Goal: Task Accomplishment & Management: Complete application form

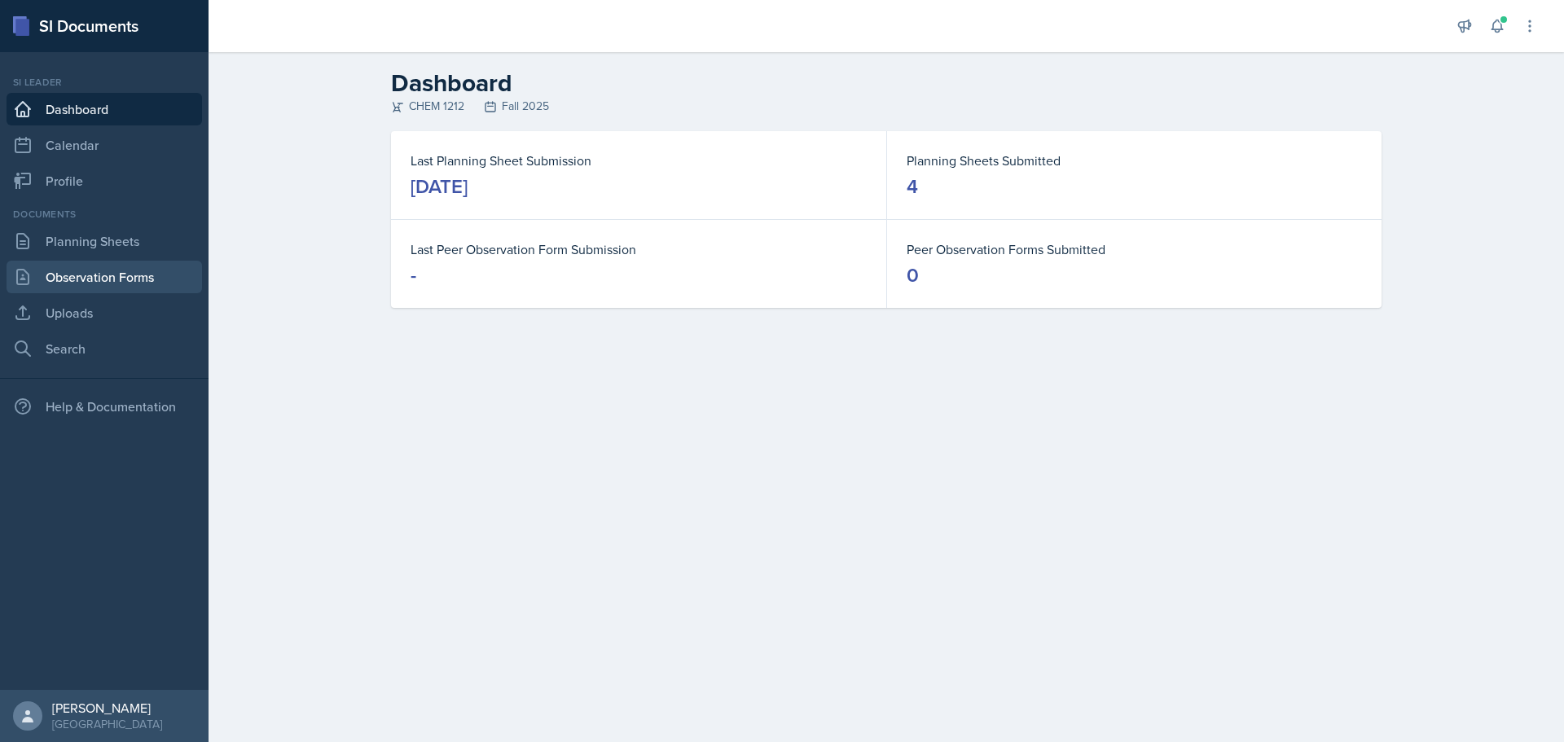
click at [78, 273] on link "Observation Forms" at bounding box center [105, 277] width 196 height 33
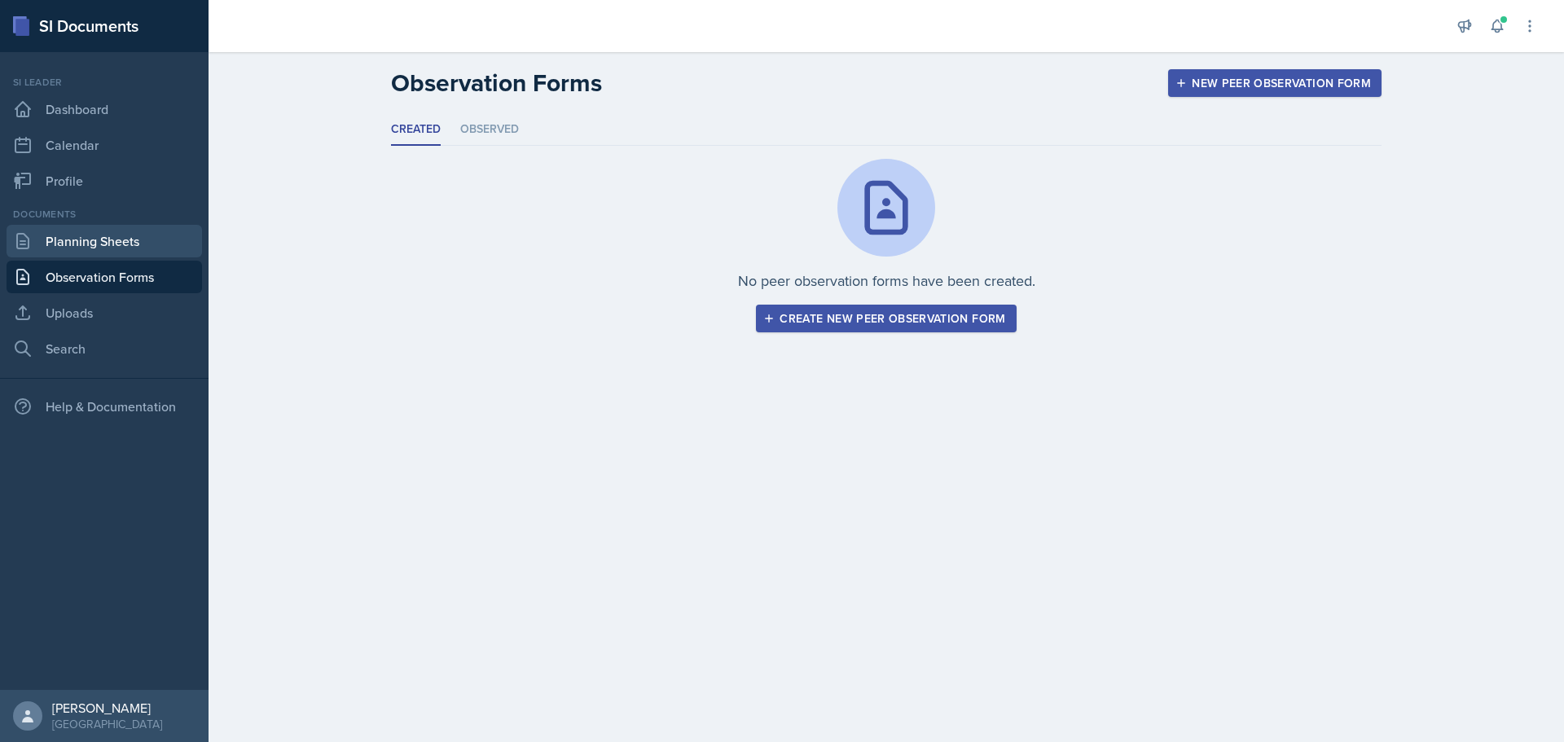
click at [105, 242] on link "Planning Sheets" at bounding box center [105, 241] width 196 height 33
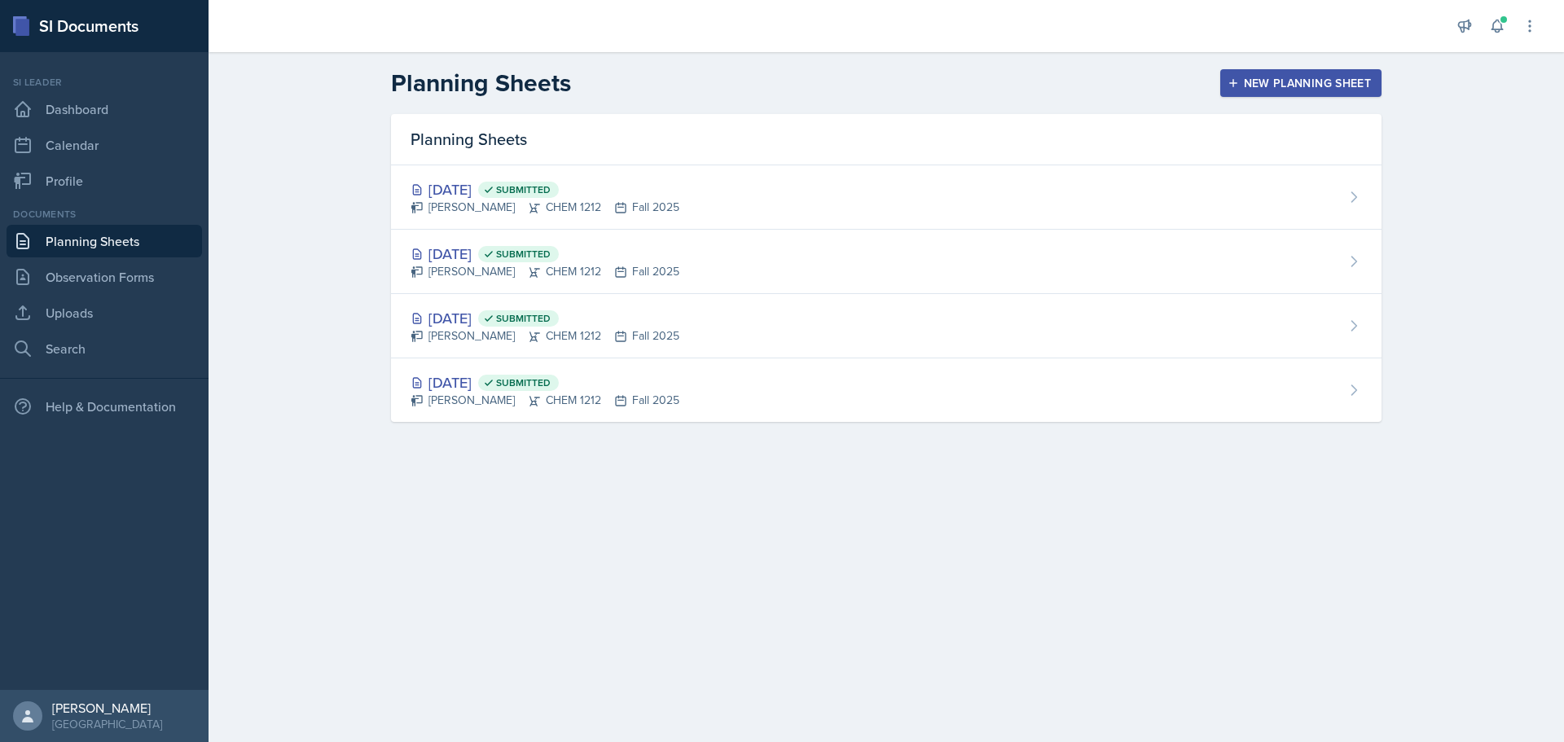
click at [1278, 80] on div "New Planning Sheet" at bounding box center [1301, 83] width 140 height 13
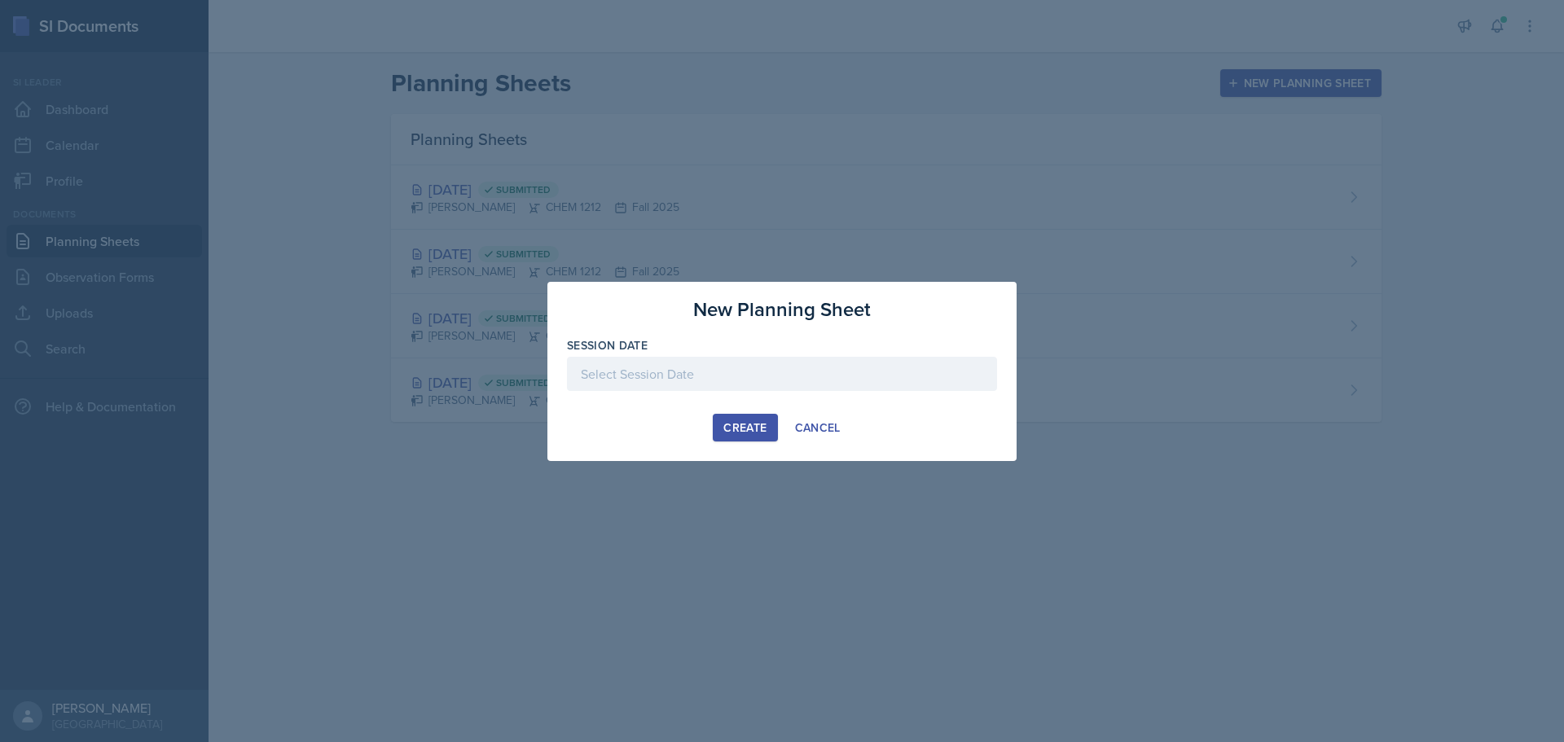
click at [737, 373] on div at bounding box center [782, 374] width 430 height 34
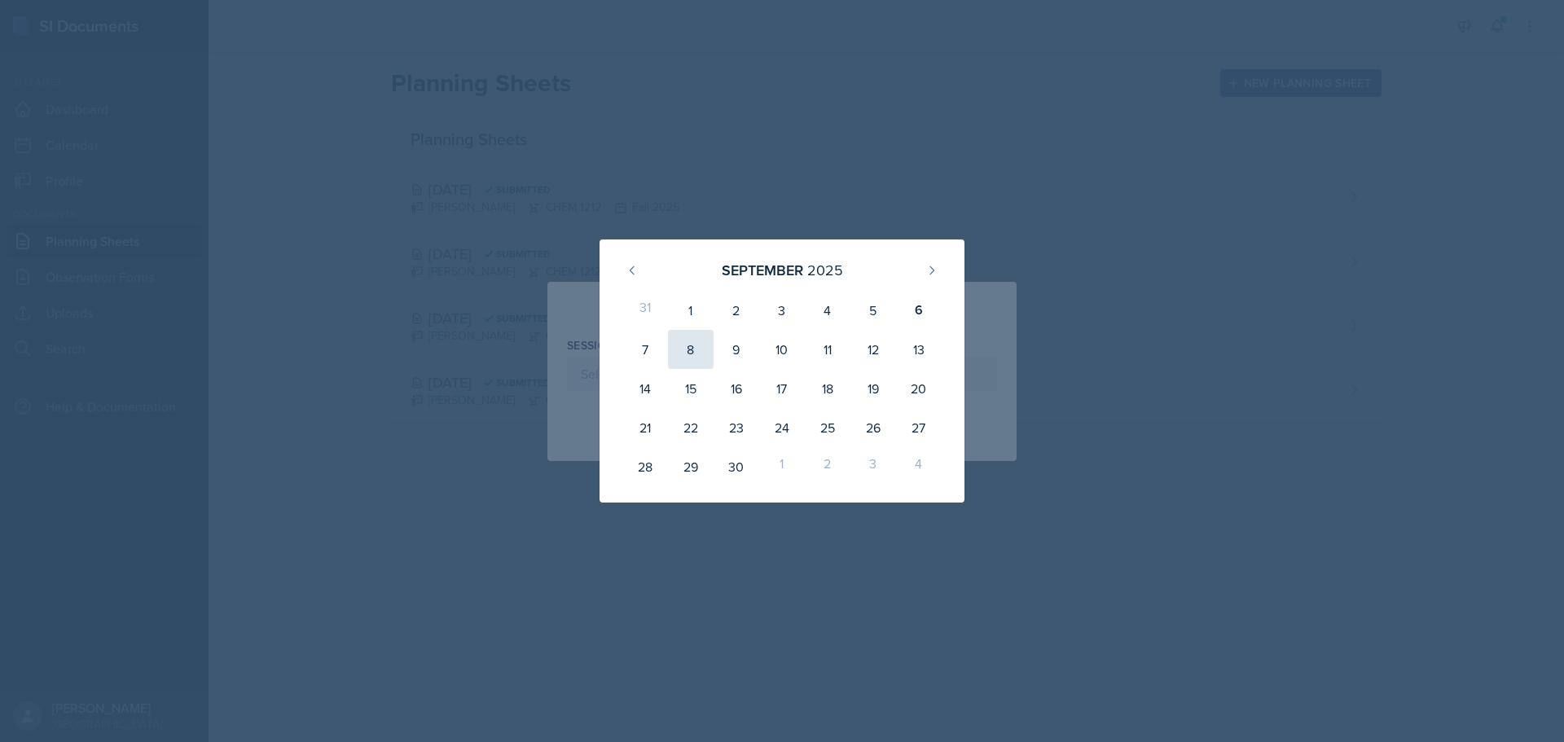
click at [695, 354] on div "8" at bounding box center [691, 349] width 46 height 39
type input "September 8th, 2025"
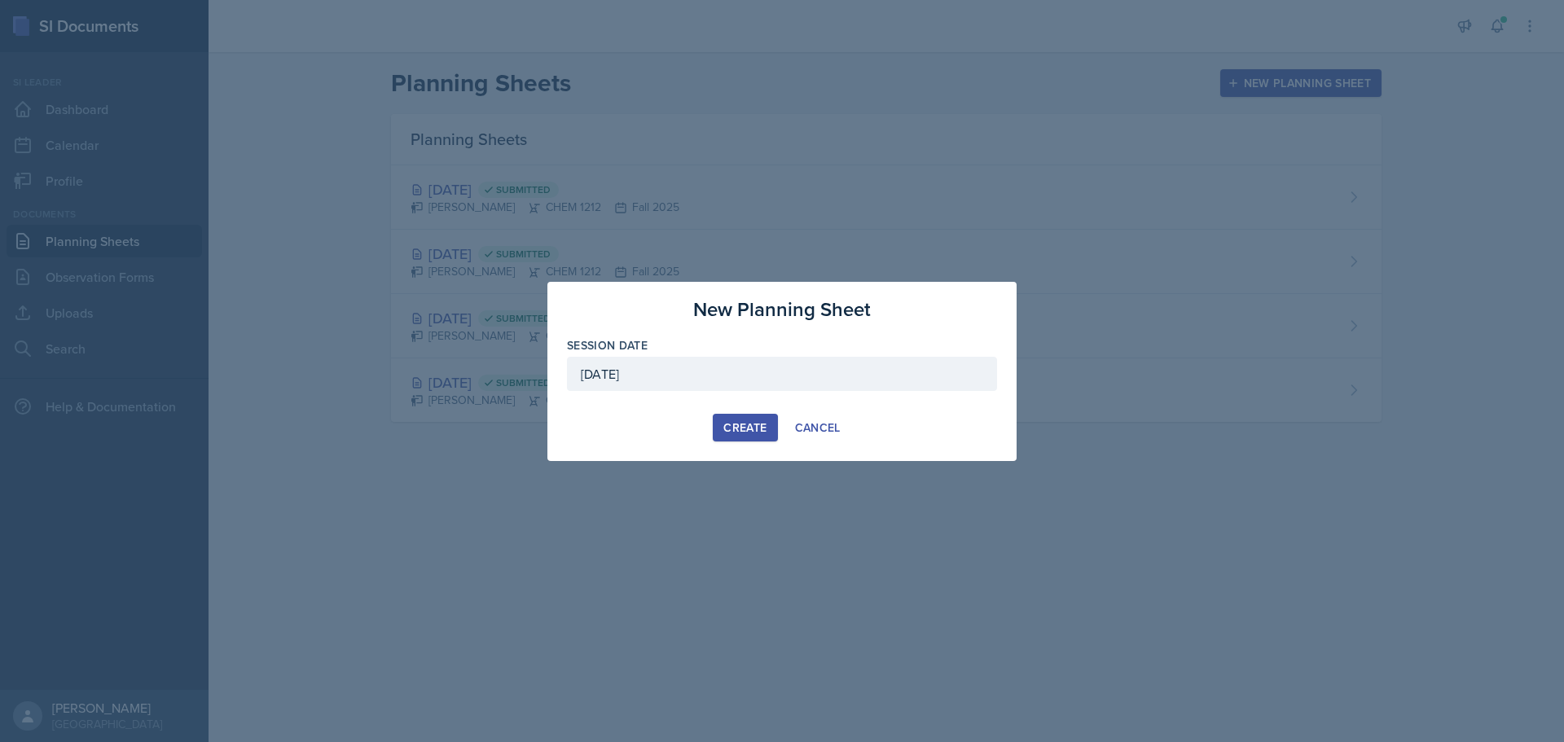
click at [746, 424] on div "Create" at bounding box center [745, 427] width 43 height 13
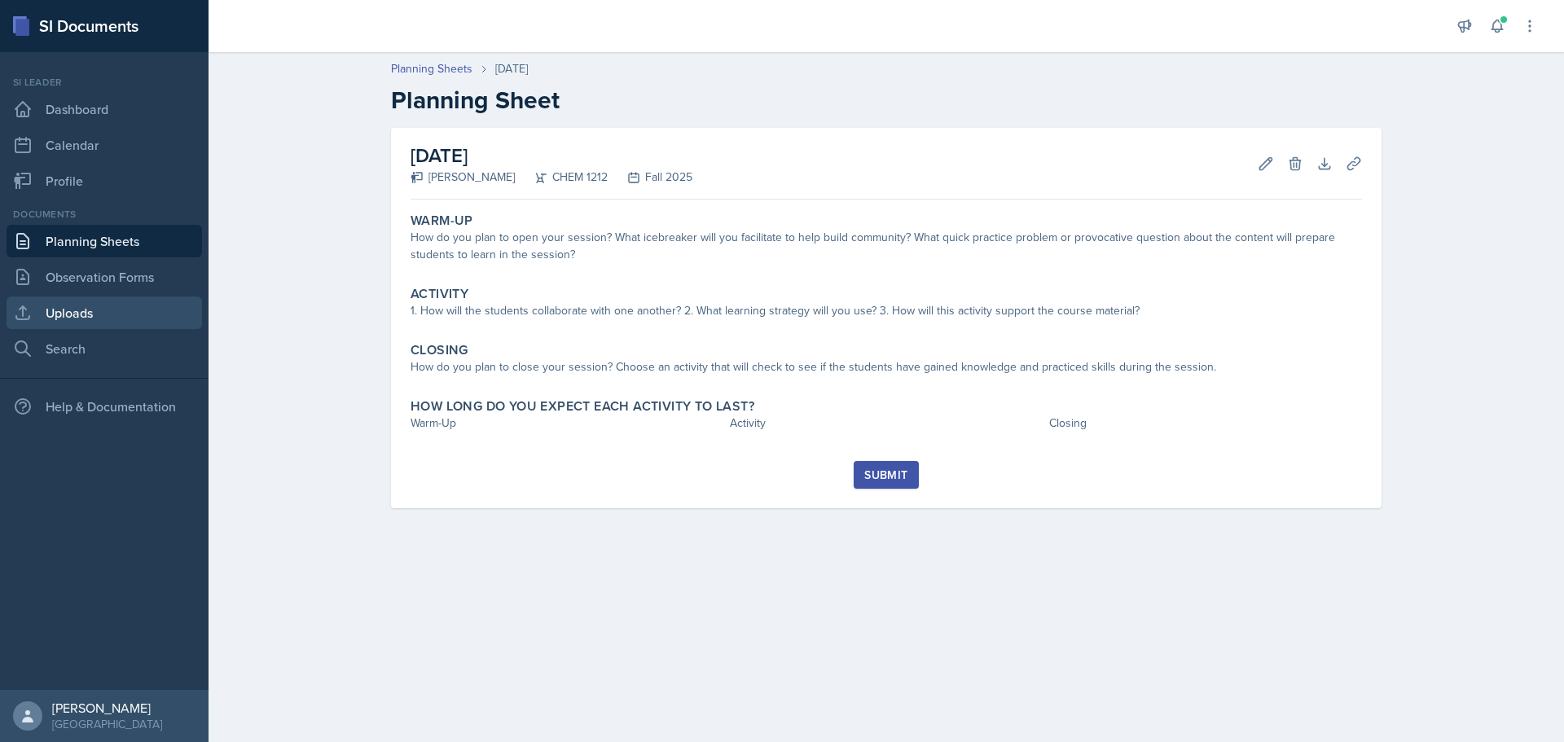
click at [112, 316] on link "Uploads" at bounding box center [105, 313] width 196 height 33
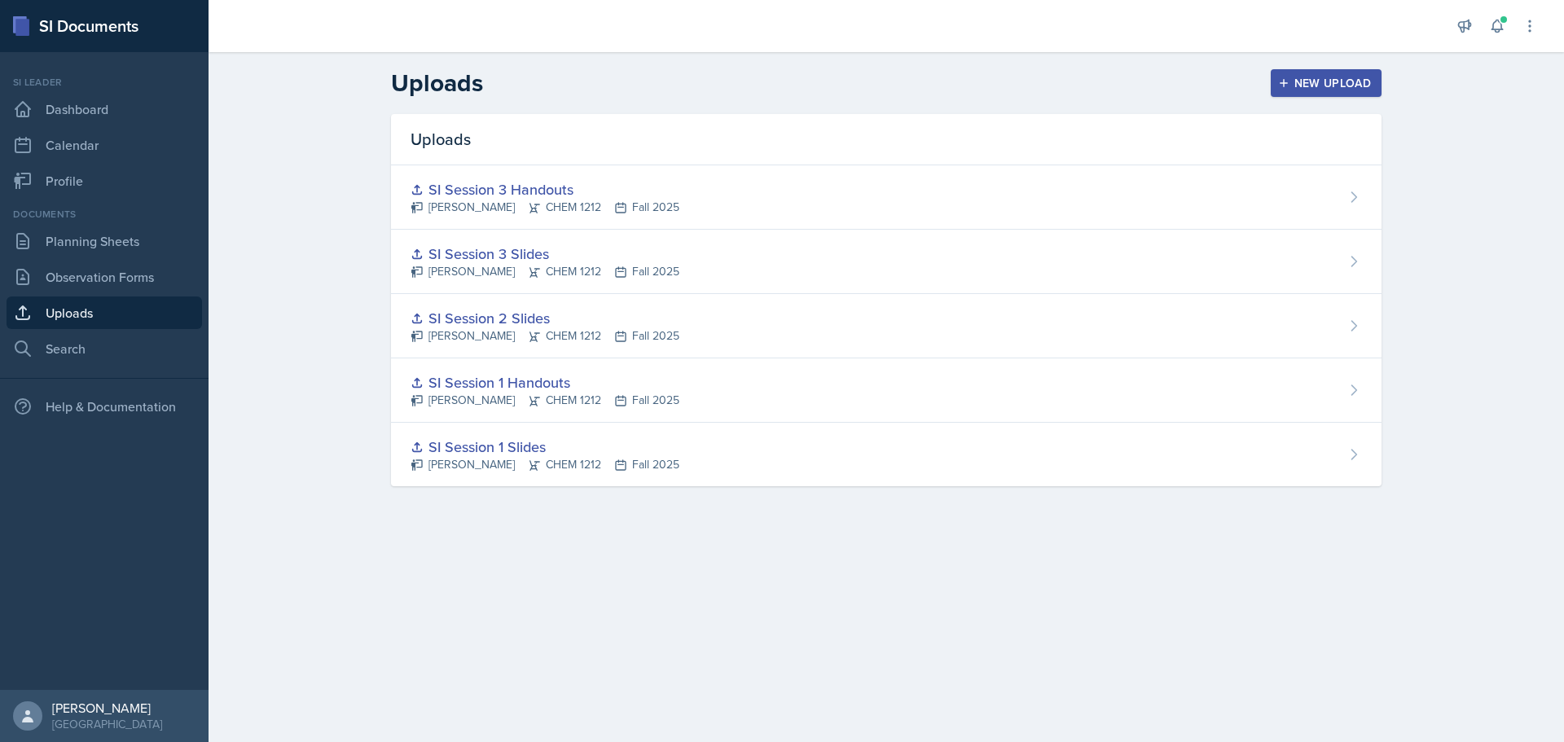
click at [1330, 86] on div "New Upload" at bounding box center [1327, 83] width 90 height 13
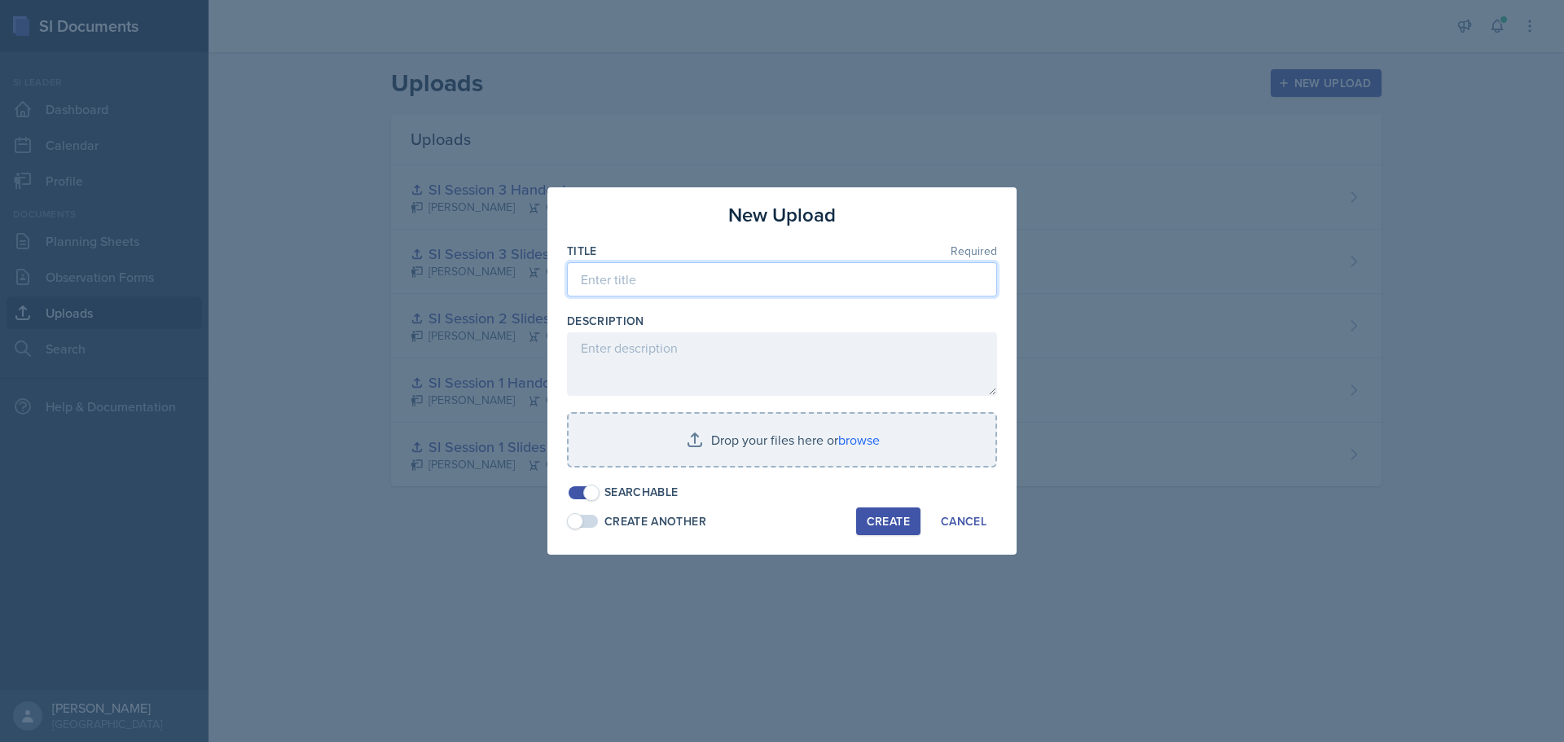
click at [768, 279] on input at bounding box center [782, 279] width 430 height 34
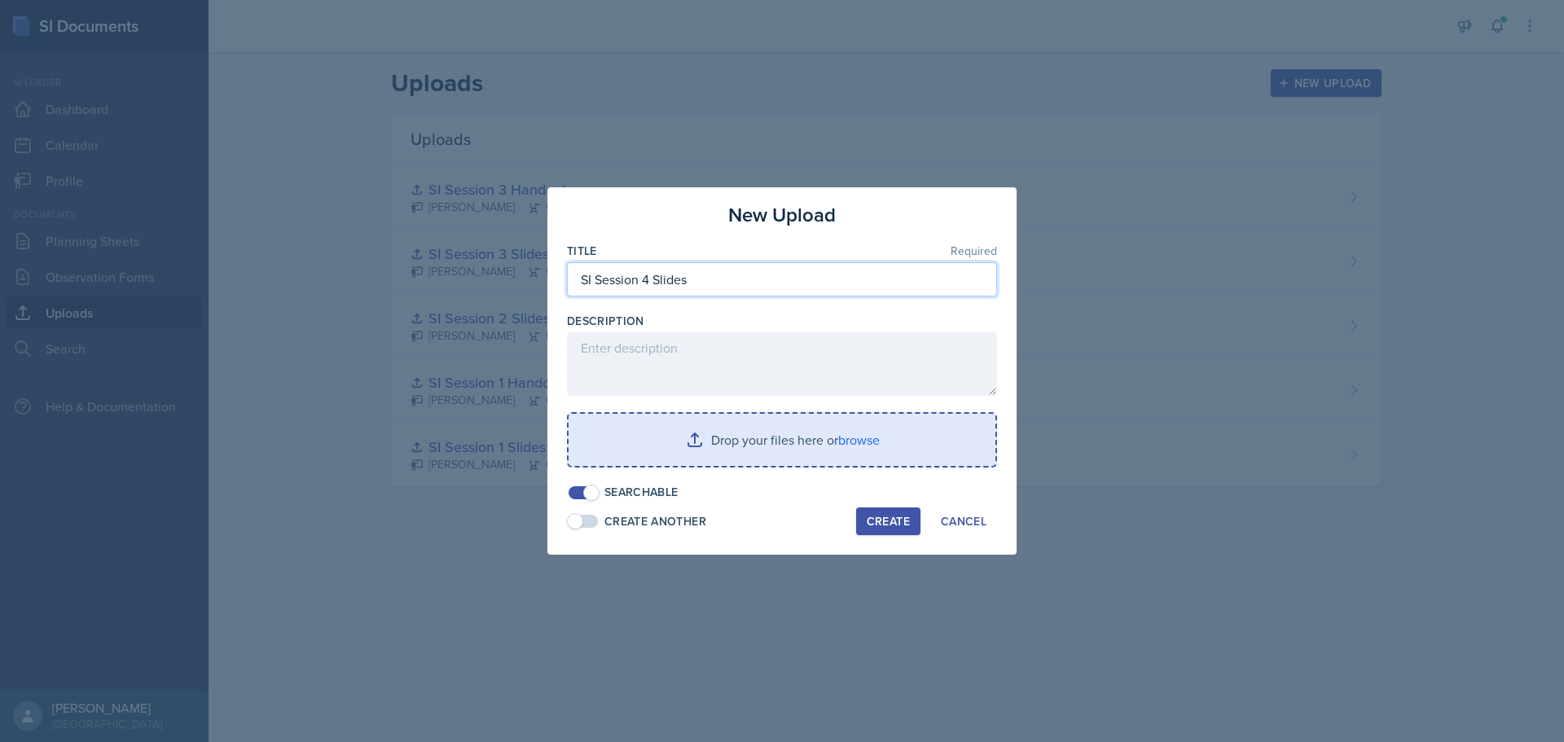
type input "SI Session 4 Slides"
click at [753, 438] on input "file" at bounding box center [782, 440] width 427 height 52
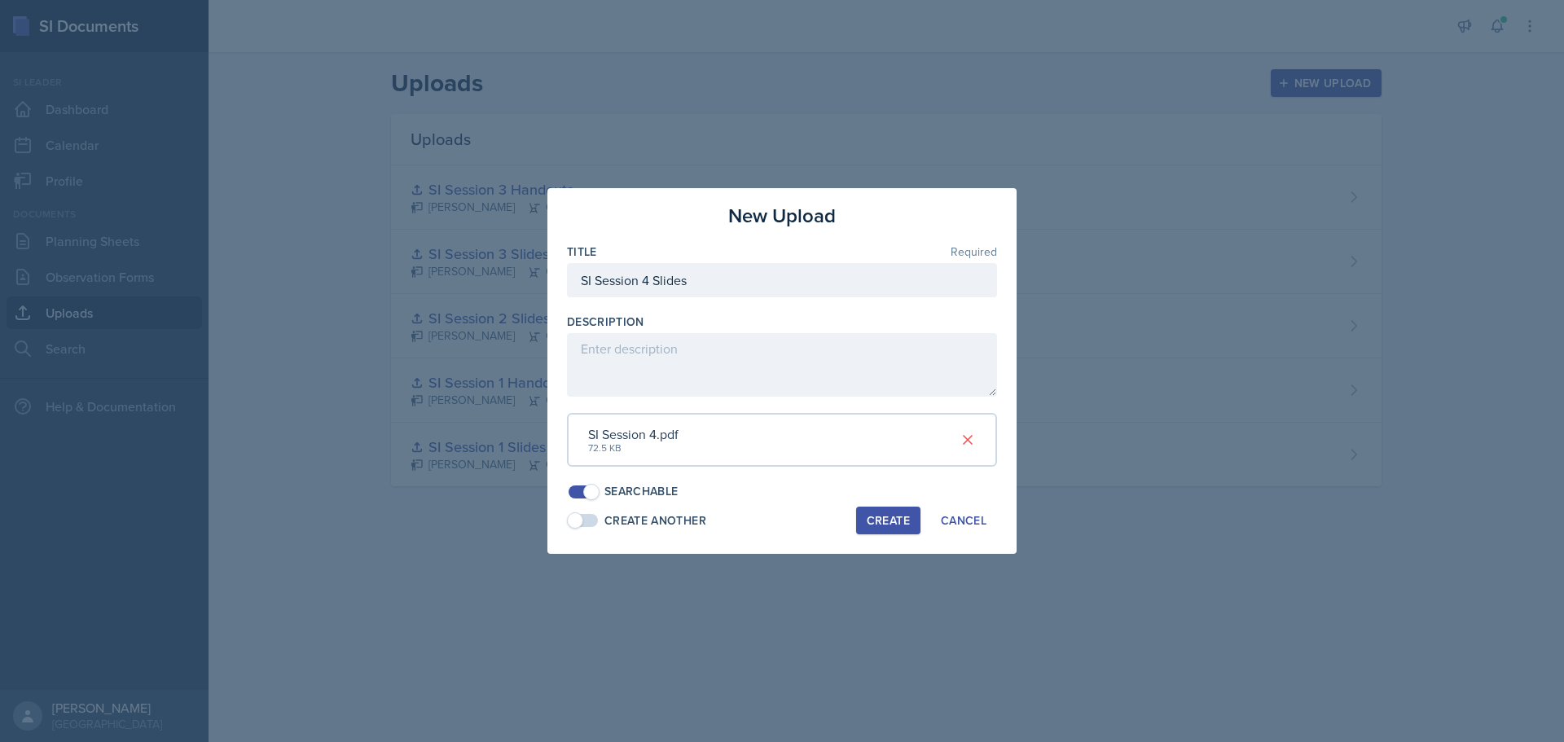
click at [887, 525] on div "Create" at bounding box center [888, 520] width 43 height 13
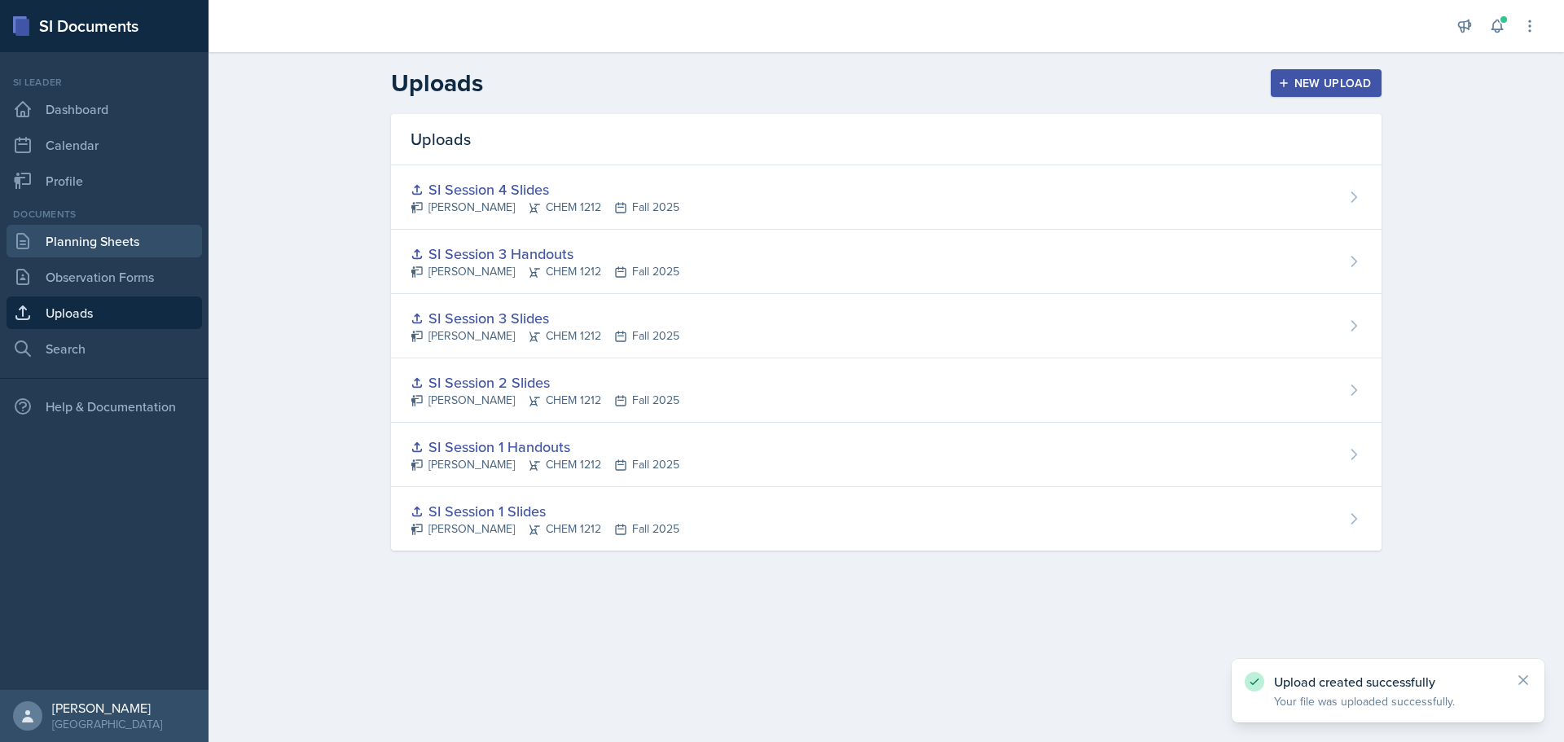
click at [90, 250] on link "Planning Sheets" at bounding box center [105, 241] width 196 height 33
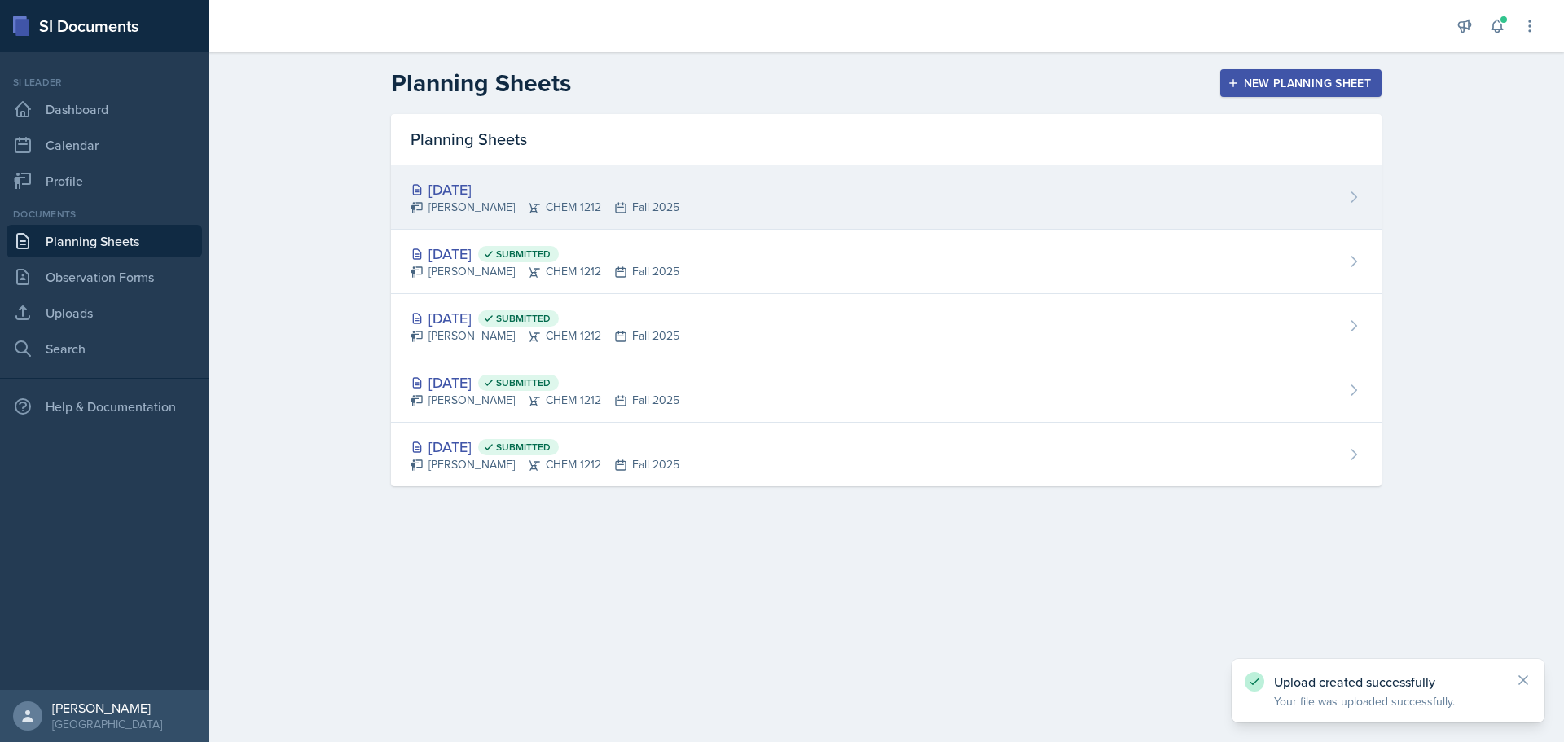
click at [779, 183] on div "Sep 8th, 2025 Rachel Cochran CHEM 1212 Fall 2025" at bounding box center [886, 197] width 991 height 64
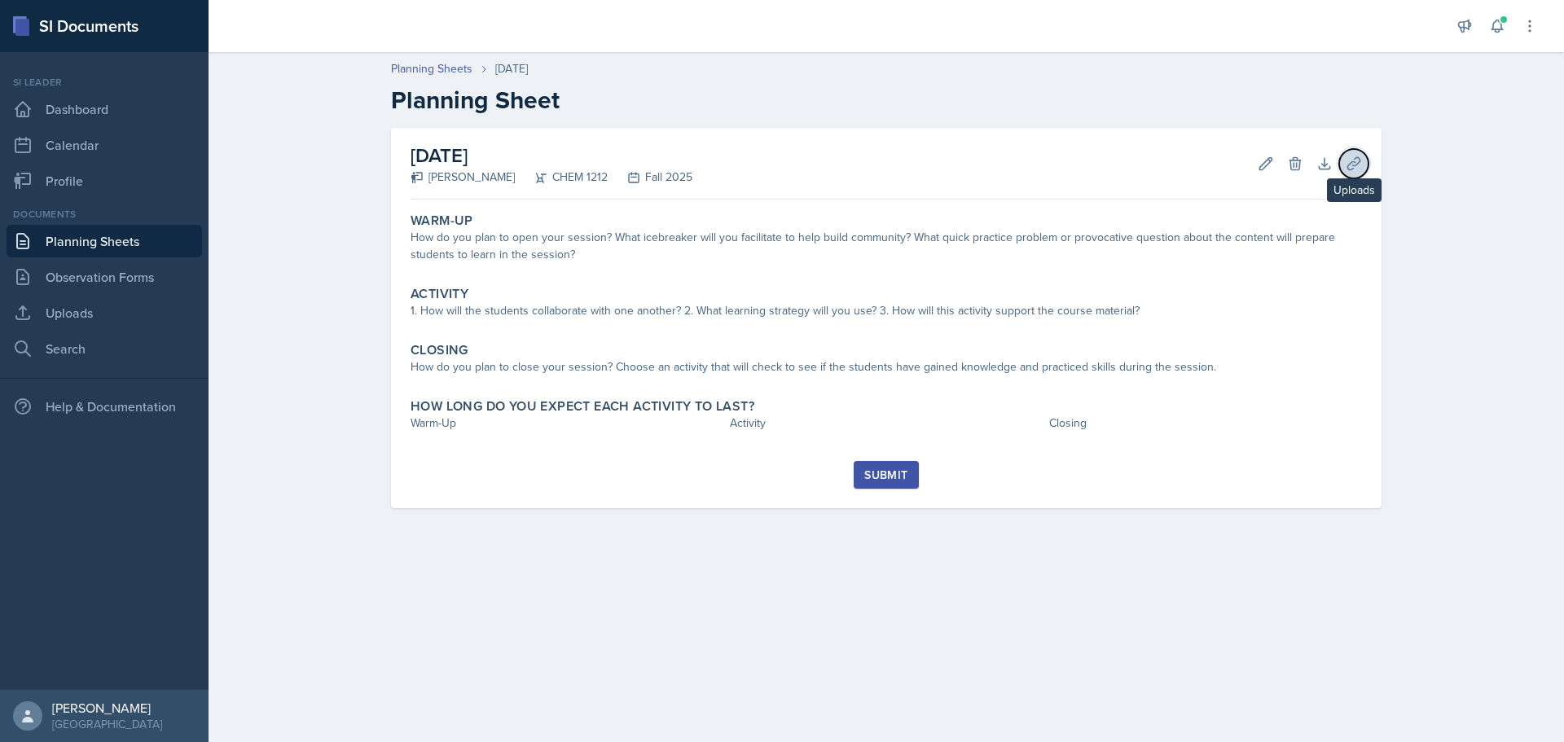
click at [1361, 172] on button "Uploads" at bounding box center [1353, 163] width 29 height 29
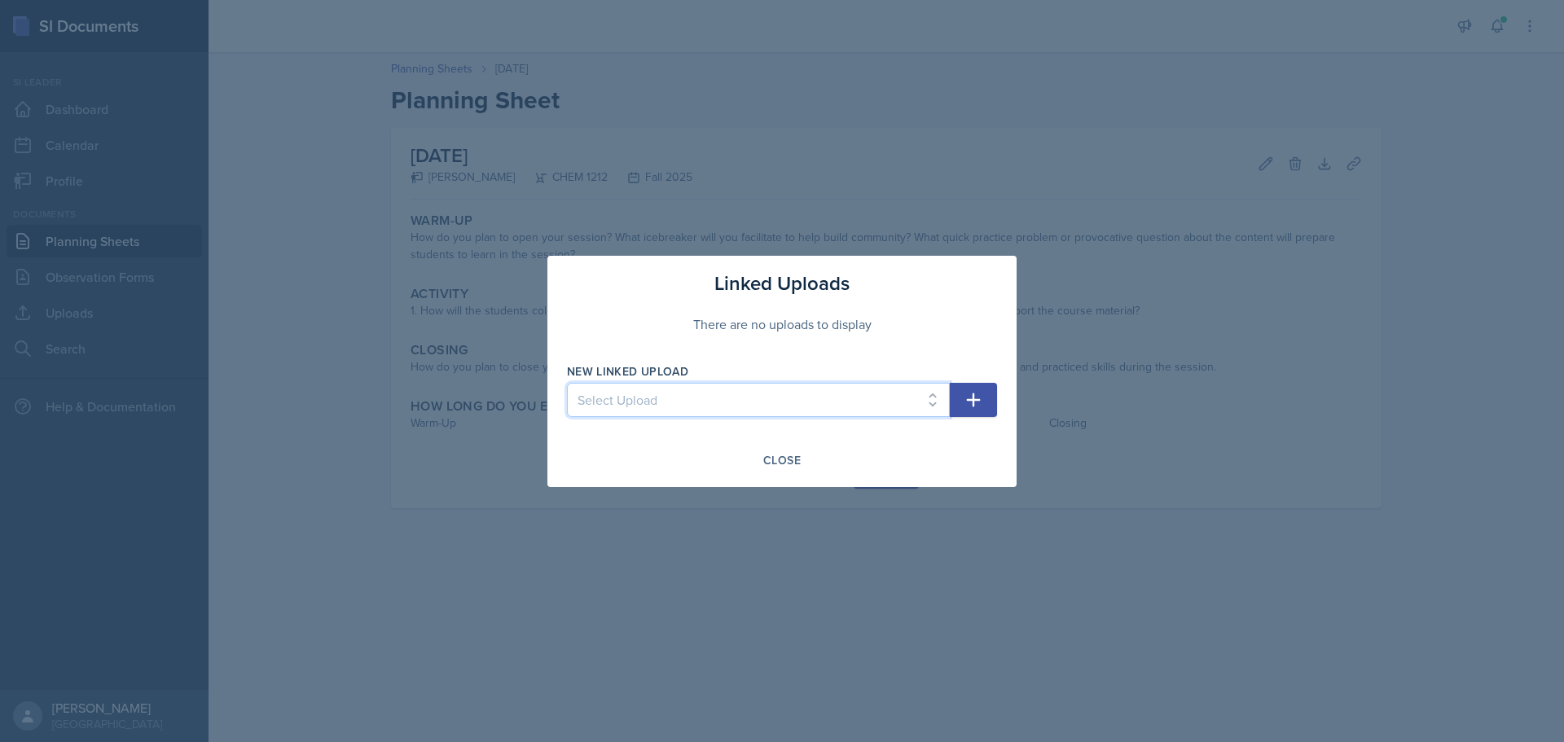
click at [836, 401] on select "Select Upload SI Session 1 Slides SI Session 1 Handouts SI Session 2 Slides SI …" at bounding box center [758, 400] width 383 height 34
select select "49f386ea-ec41-4d71-94ce-1d30ece9b8e8"
click at [567, 383] on select "Select Upload SI Session 1 Slides SI Session 1 Handouts SI Session 2 Slides SI …" at bounding box center [758, 400] width 383 height 34
click at [973, 391] on icon "button" at bounding box center [974, 400] width 20 height 20
select select
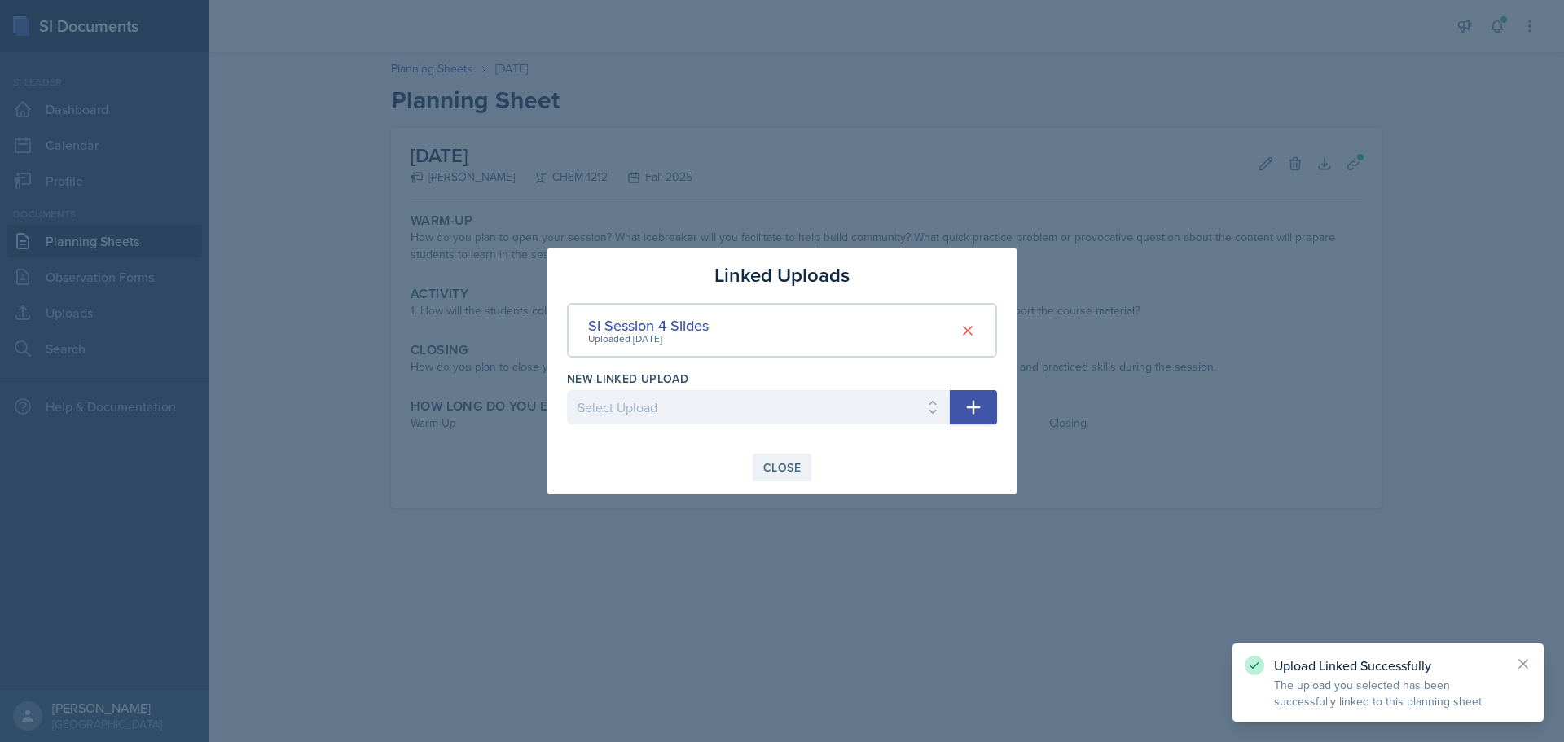
click at [778, 471] on div "Close" at bounding box center [781, 467] width 37 height 13
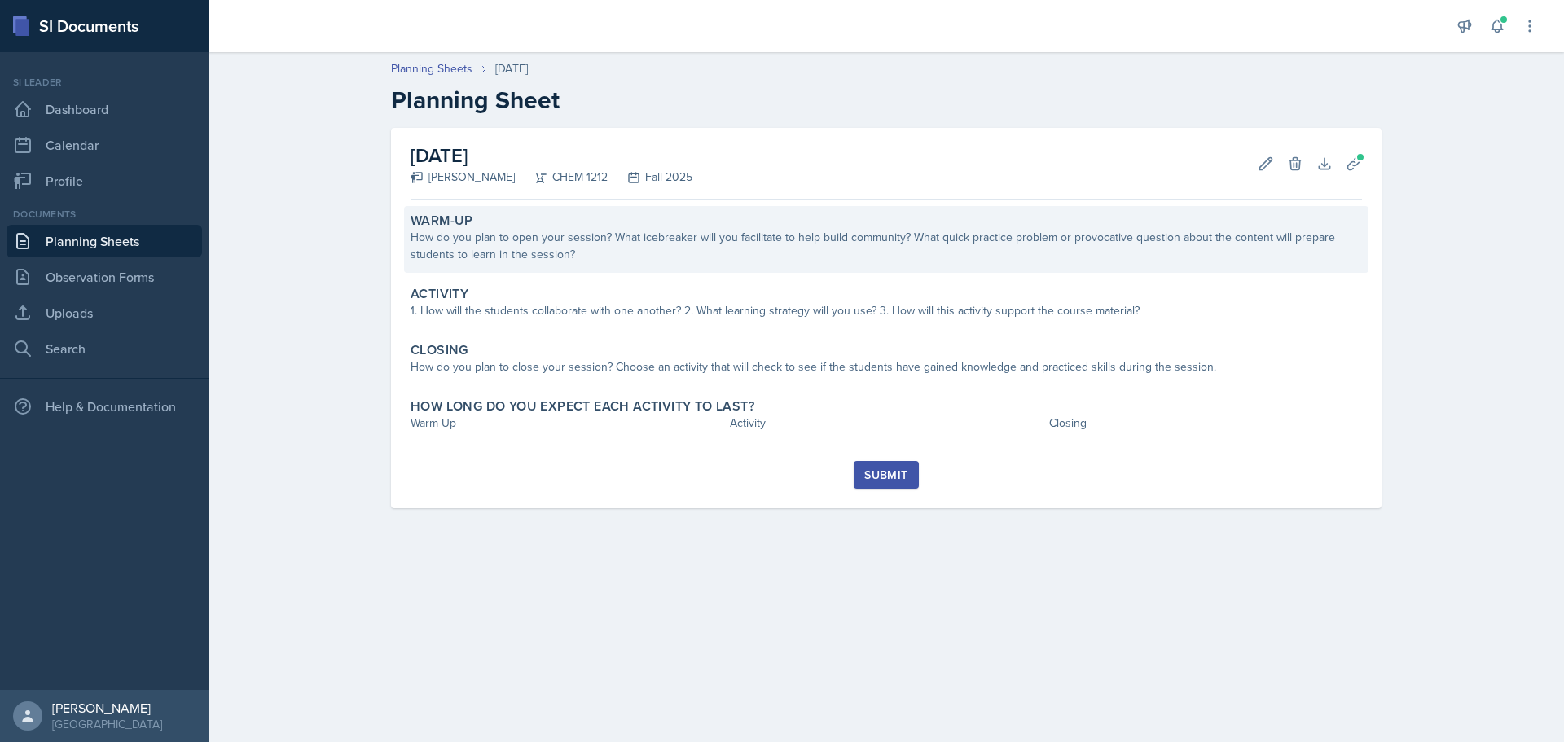
click at [552, 248] on div "How do you plan to open your session? What icebreaker will you facilitate to he…" at bounding box center [887, 246] width 952 height 34
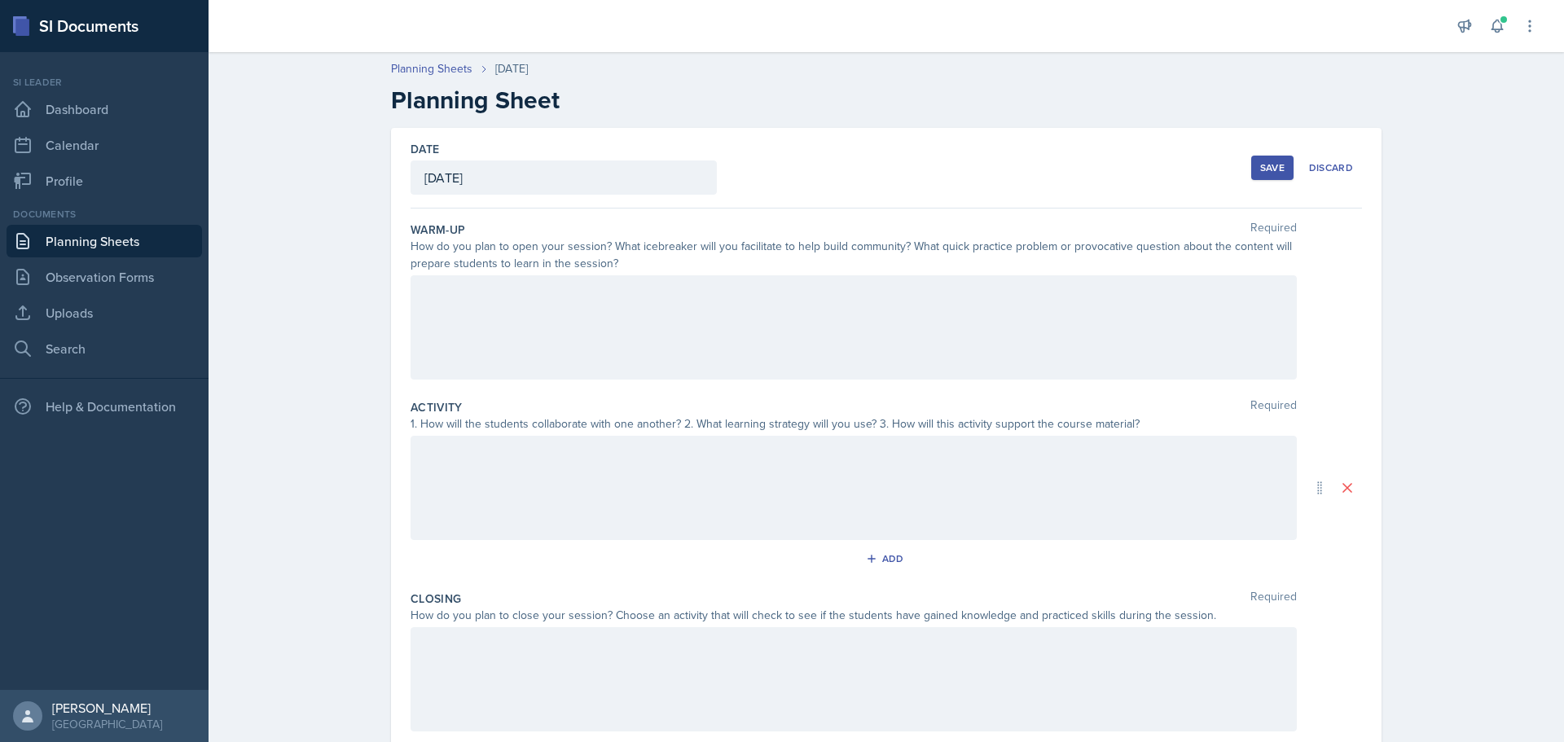
click at [554, 321] on div at bounding box center [854, 327] width 886 height 104
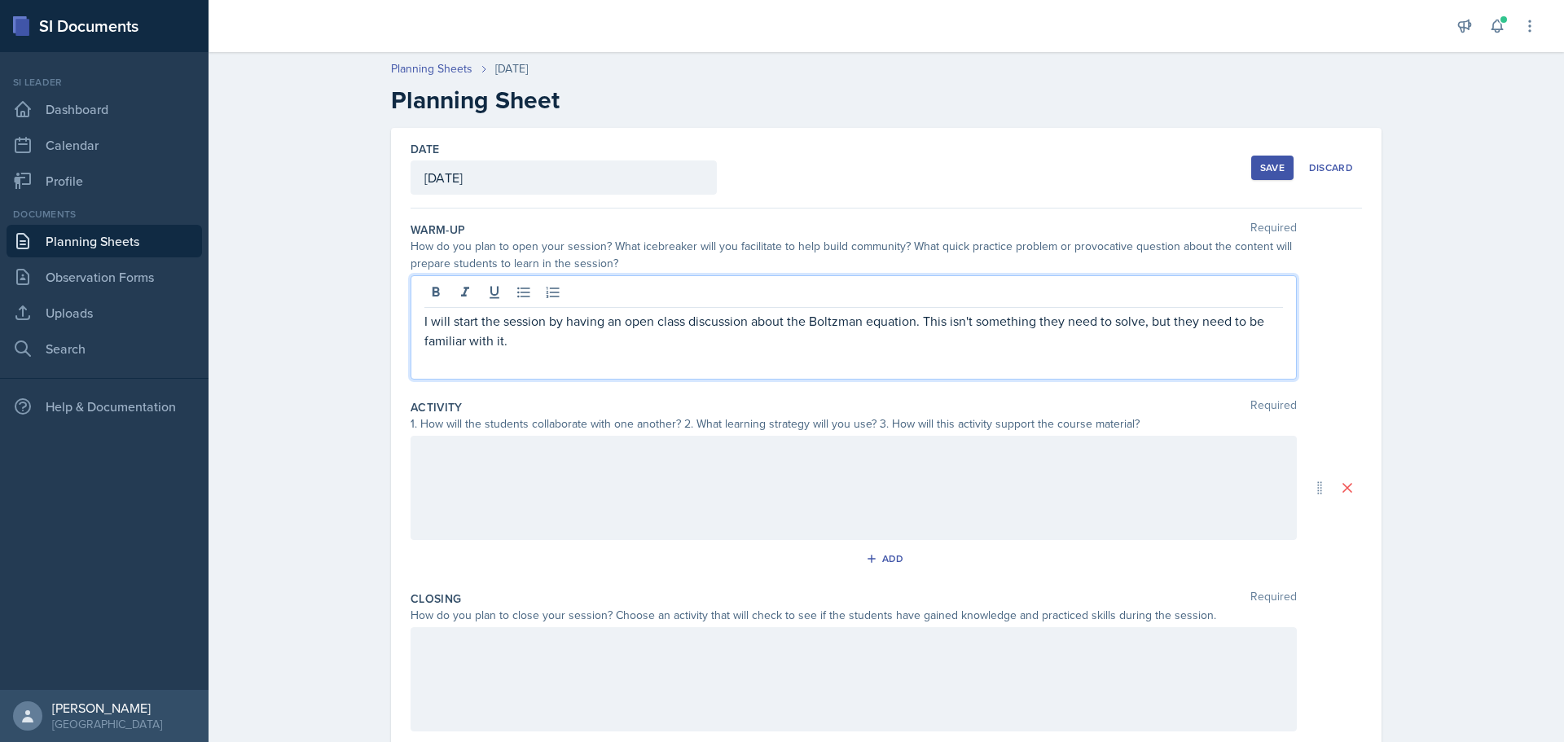
click at [604, 356] on div "I will start the session by having an open class discussion about the Boltzman …" at bounding box center [854, 327] width 886 height 104
click at [530, 343] on p "I will start the session by having an open class discussion about the Boltzman …" at bounding box center [853, 330] width 859 height 39
click at [746, 341] on p "I will start the session by having an open class discussion about the Boltzman …" at bounding box center [853, 330] width 859 height 39
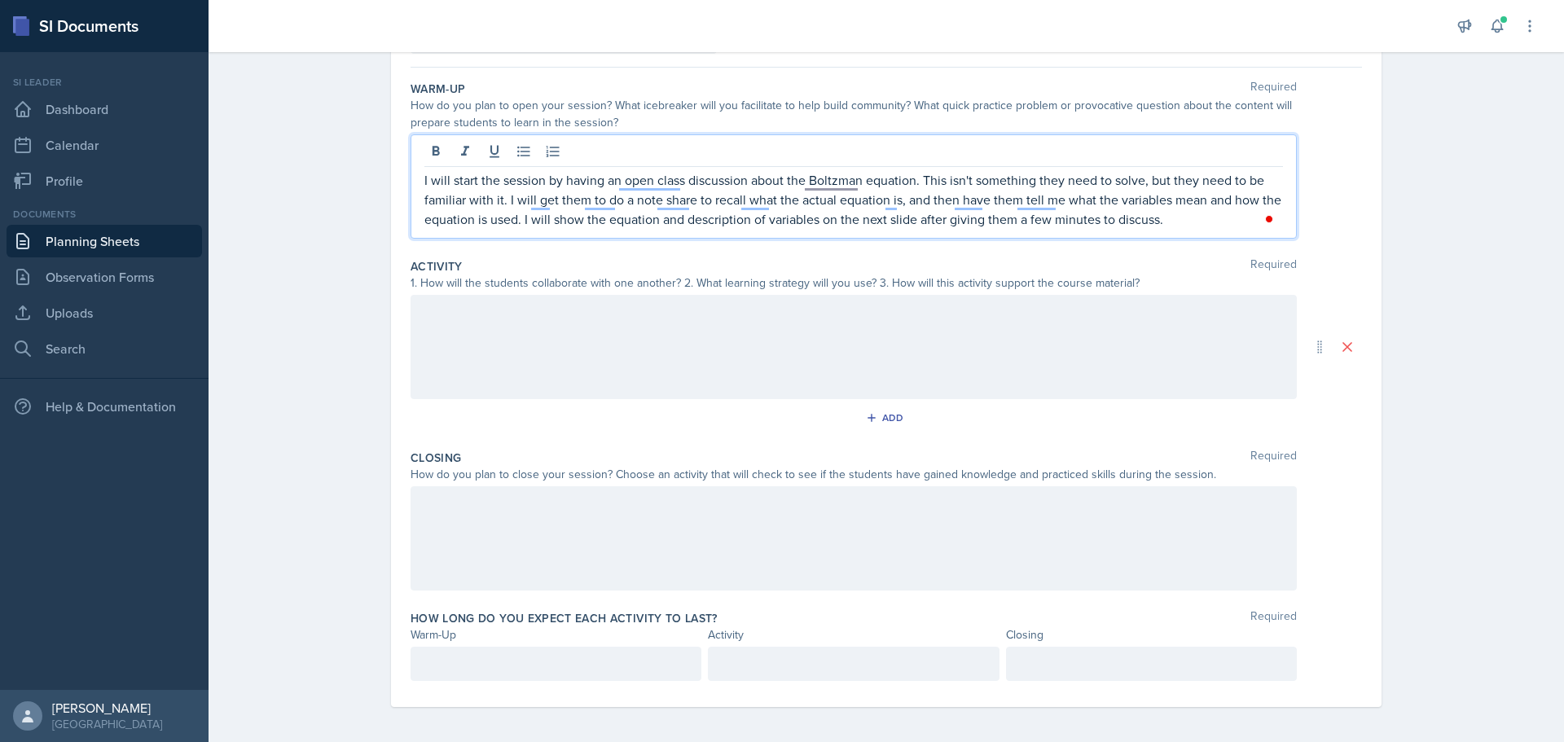
scroll to position [145, 0]
click at [763, 342] on div at bounding box center [854, 343] width 886 height 104
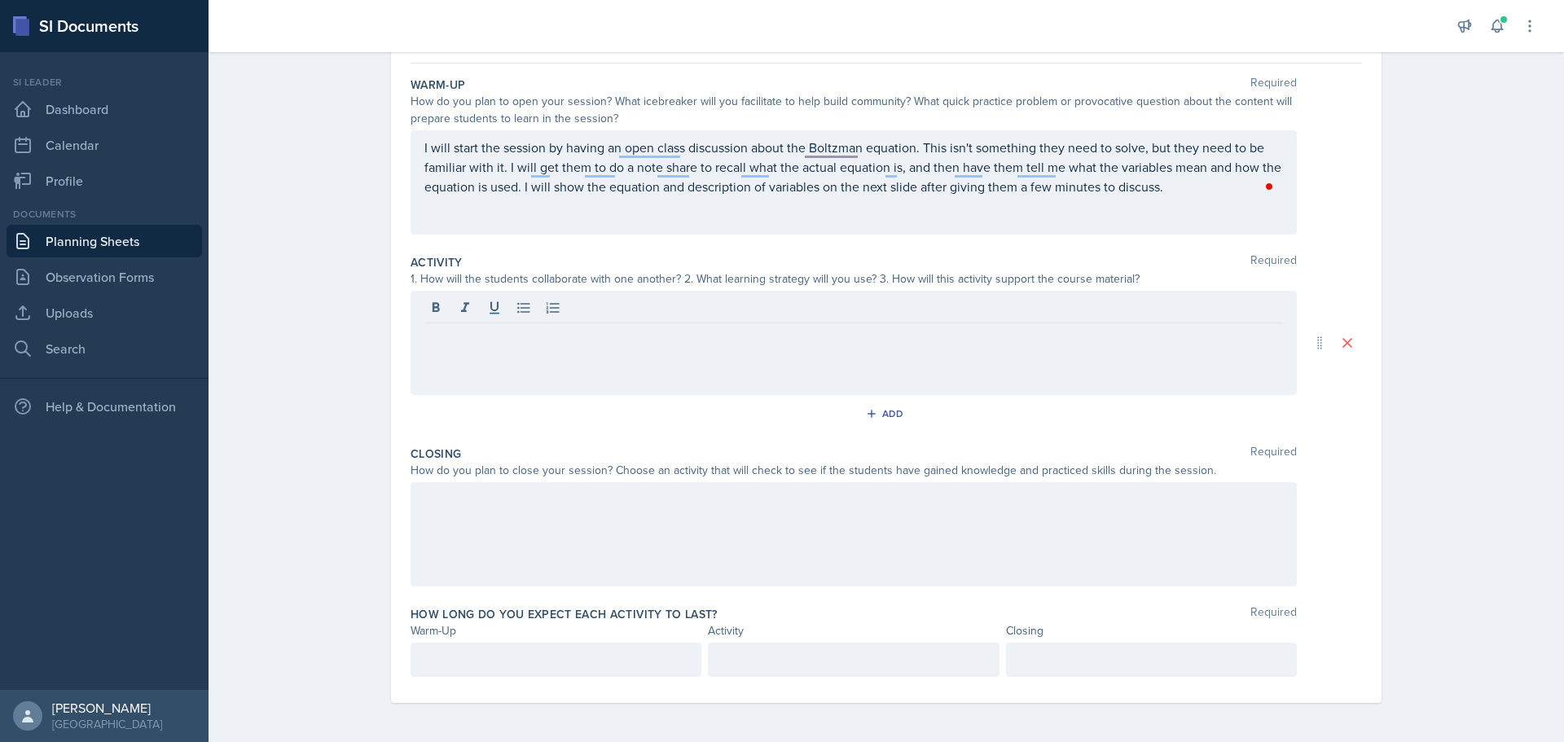
click at [547, 366] on div at bounding box center [854, 343] width 886 height 104
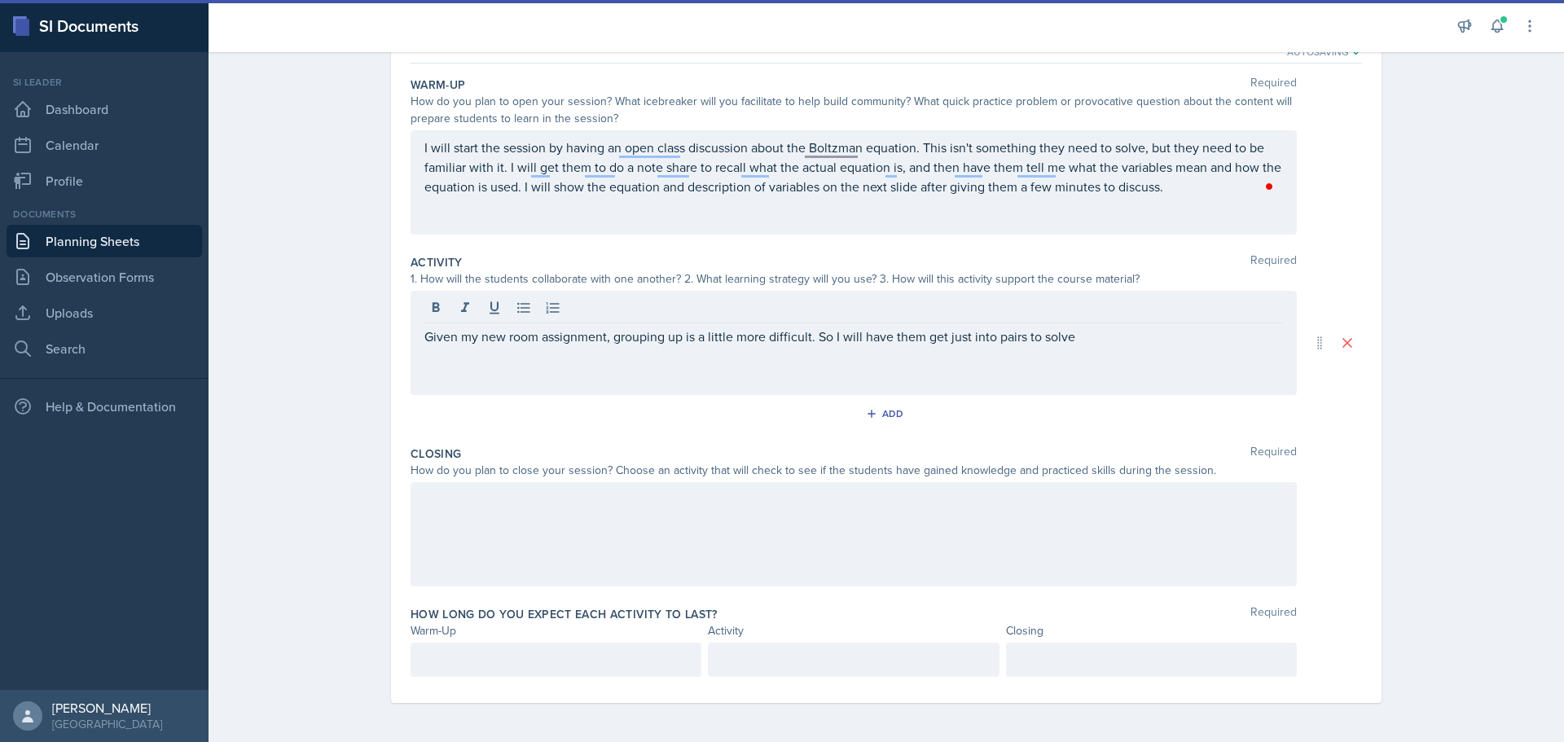
click at [1091, 328] on div "Given my new room assignment, grouping up is a little more difficult. So I will…" at bounding box center [854, 343] width 886 height 104
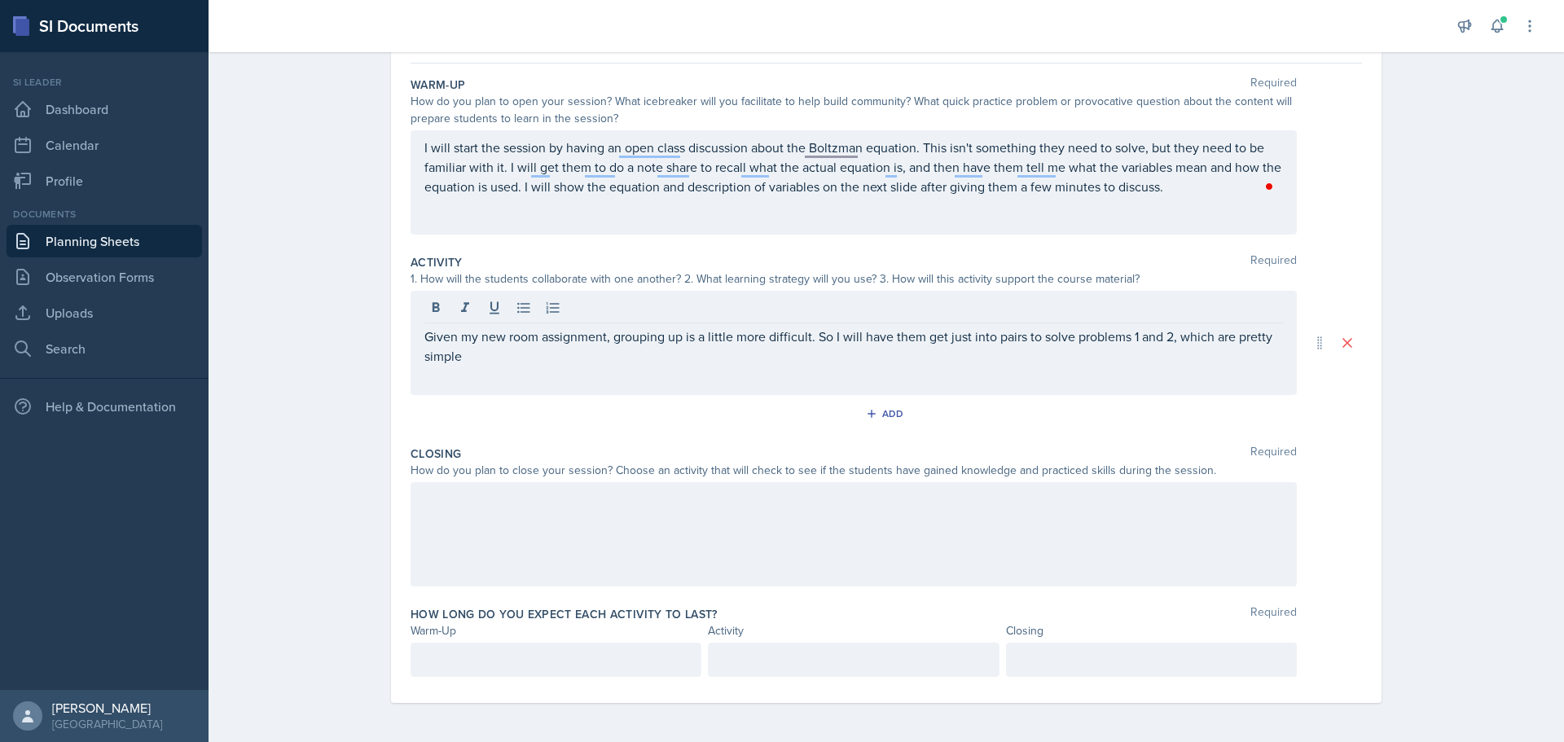
click at [1251, 343] on p "Given my new room assignment, grouping up is a little more difficult. So I will…" at bounding box center [853, 346] width 859 height 39
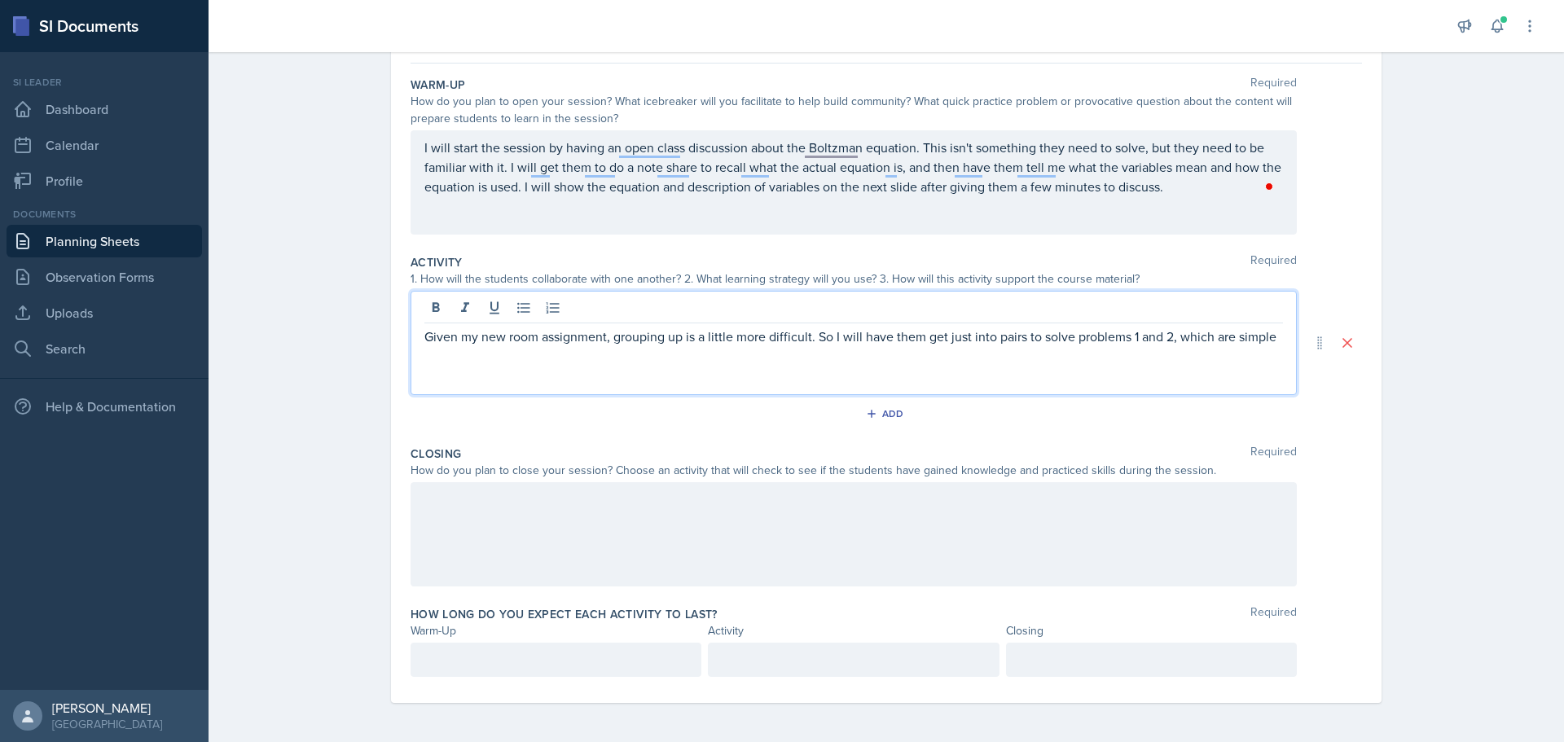
click at [1276, 335] on p "Given my new room assignment, grouping up is a little more difficult. So I will…" at bounding box center [853, 337] width 859 height 20
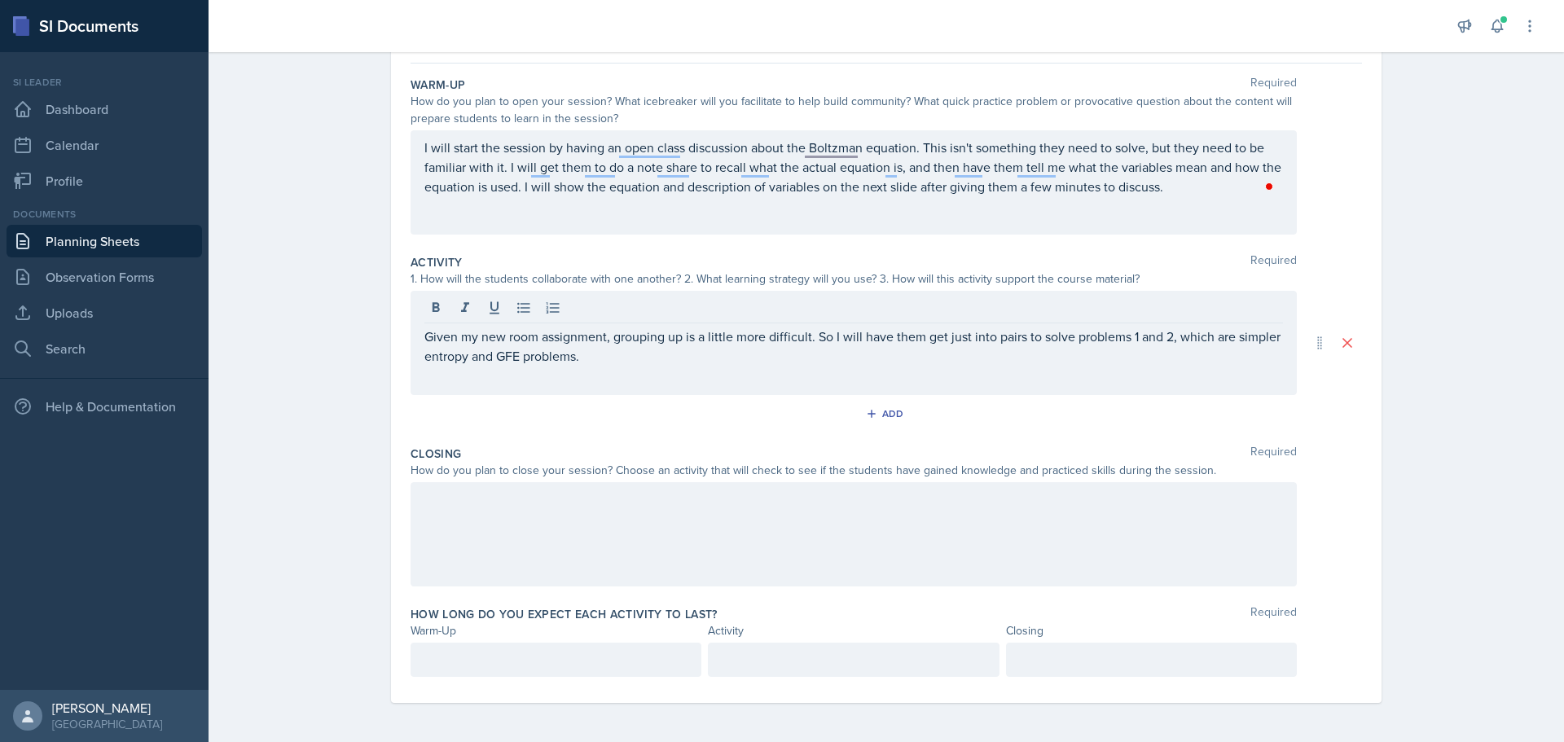
click at [613, 367] on div "Given my new room assignment, grouping up is a little more difficult. So I will…" at bounding box center [854, 343] width 886 height 104
click at [630, 364] on p "Given my new room assignment, grouping up is a little more difficult. So I will…" at bounding box center [853, 346] width 859 height 39
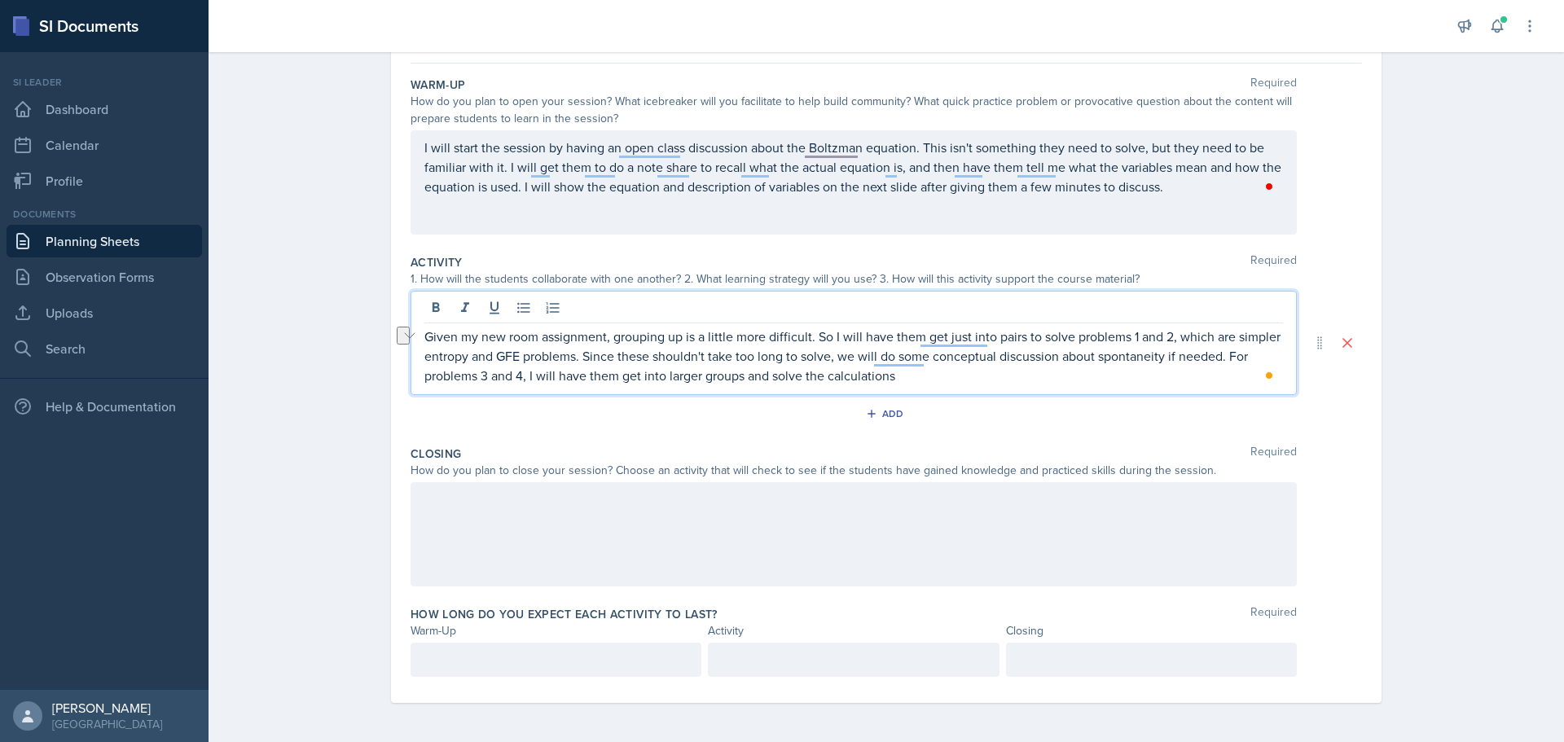
drag, startPoint x: 902, startPoint y: 378, endPoint x: 770, endPoint y: 390, distance: 132.6
click at [770, 390] on div "Given my new room assignment, grouping up is a little more difficult. So I will…" at bounding box center [854, 343] width 886 height 104
click at [812, 381] on p "Given my new room assignment, grouping up is a little more difficult. So I will…" at bounding box center [853, 356] width 859 height 59
click at [866, 375] on p "Given my new room assignment, grouping up is a little more difficult. So I will…" at bounding box center [853, 356] width 859 height 59
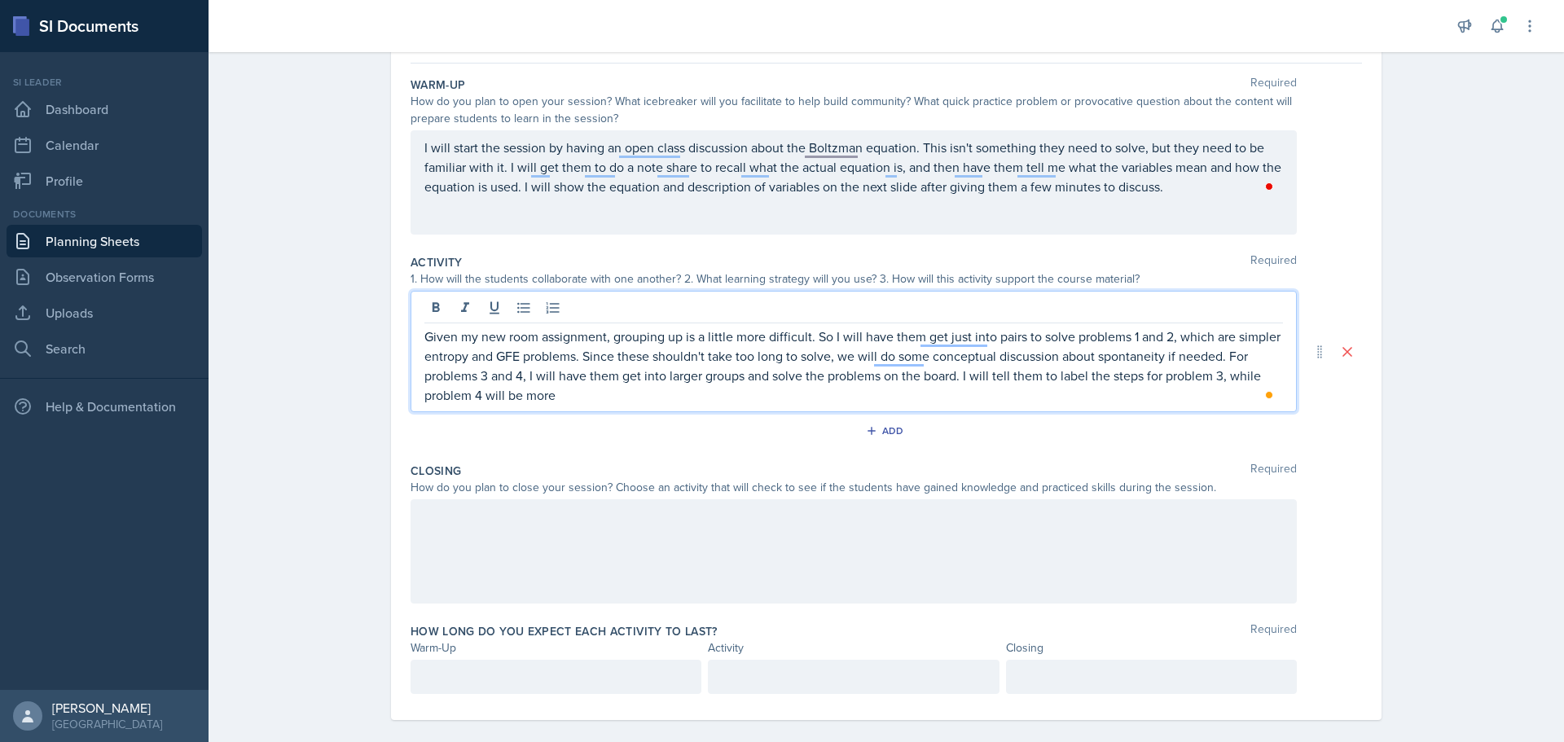
click at [1221, 379] on p "Given my new room assignment, grouping up is a little more difficult. So I will…" at bounding box center [853, 366] width 859 height 78
click at [1133, 376] on p "Given my new room assignment, grouping up is a little more difficult. So I will…" at bounding box center [853, 366] width 859 height 78
click at [1142, 383] on p "Given my new room assignment, grouping up is a little more difficult. So I will…" at bounding box center [853, 366] width 859 height 78
drag, startPoint x: 599, startPoint y: 396, endPoint x: 431, endPoint y: 399, distance: 167.9
click at [431, 399] on p "Given my new room assignment, grouping up is a little more difficult. So I will…" at bounding box center [853, 366] width 859 height 78
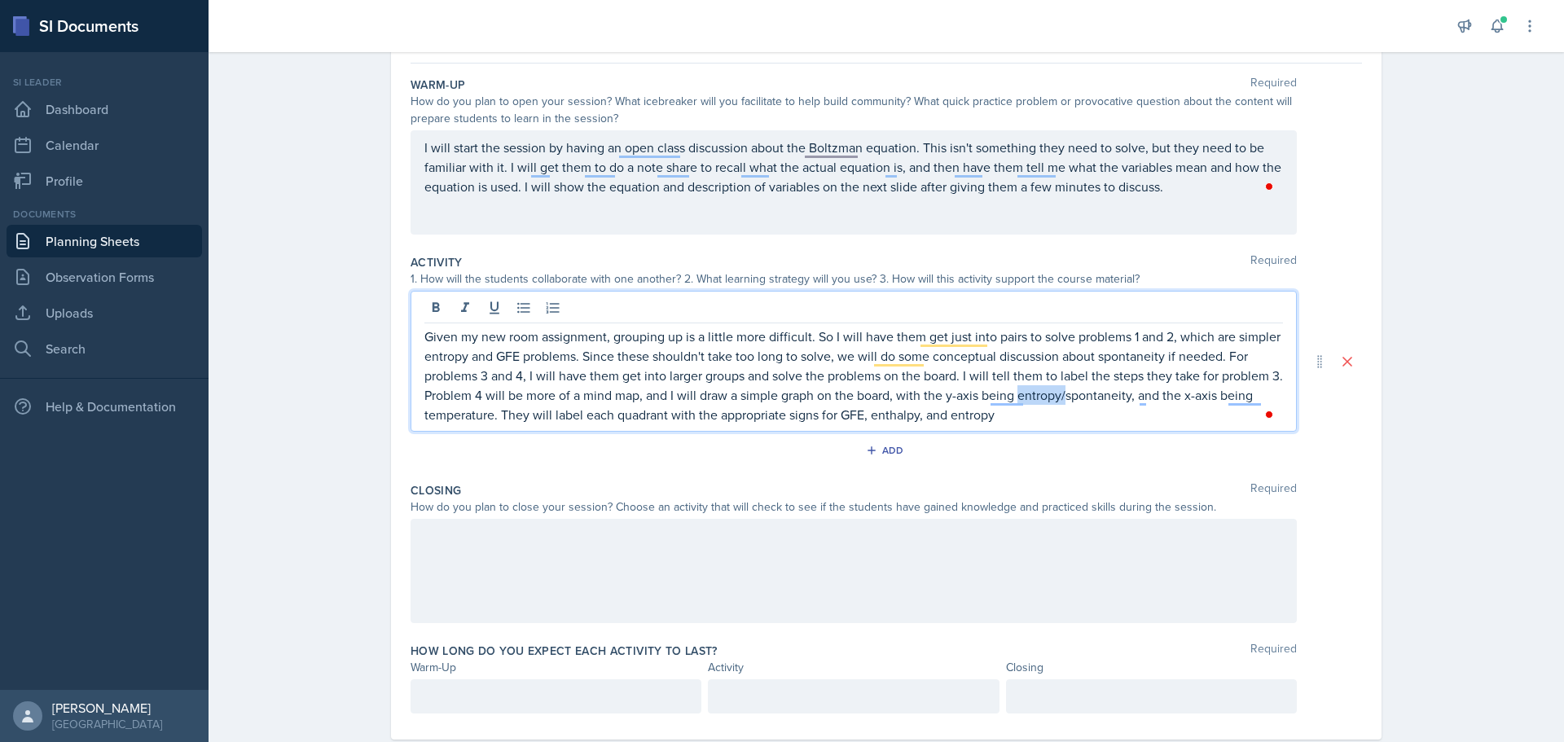
drag, startPoint x: 1074, startPoint y: 398, endPoint x: 1030, endPoint y: 401, distance: 44.1
click at [1030, 401] on p "Given my new room assignment, grouping up is a little more difficult. So I will…" at bounding box center [853, 376] width 859 height 98
click at [1021, 422] on p "Given my new room assignment, grouping up is a little more difficult. So I will…" at bounding box center [853, 376] width 859 height 98
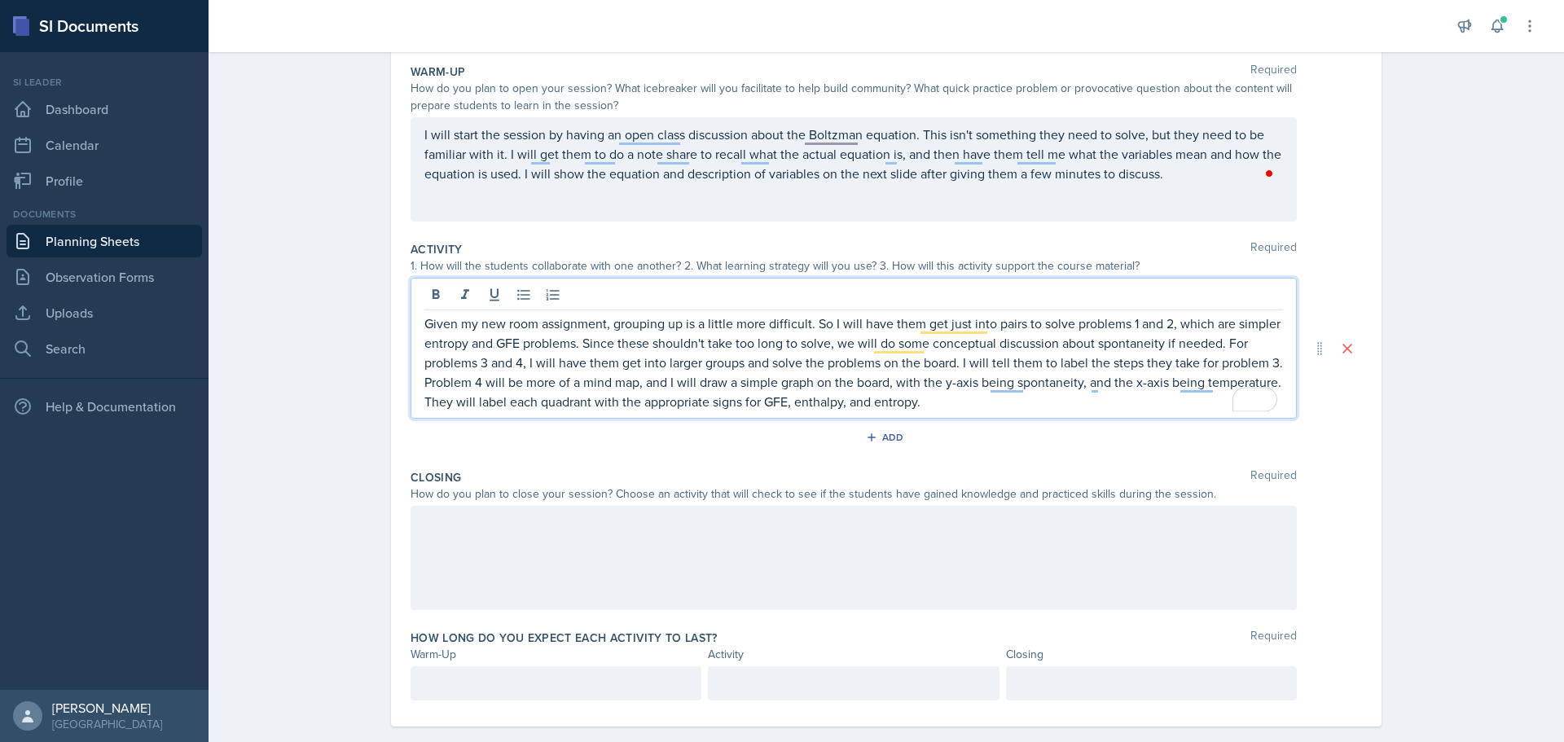
scroll to position [182, 0]
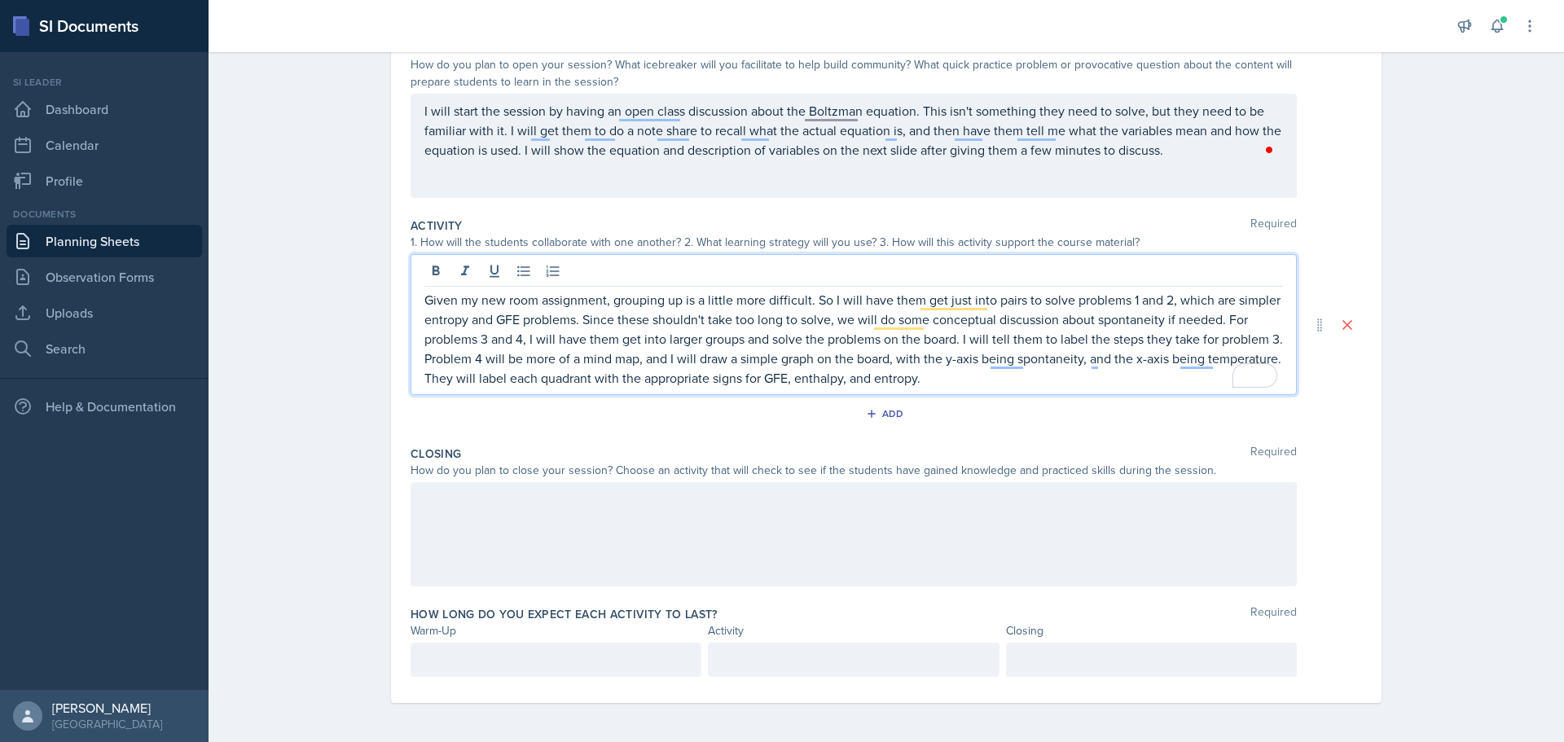
click at [1092, 361] on p "Given my new room assignment, grouping up is a little more difficult. So I will…" at bounding box center [853, 339] width 859 height 98
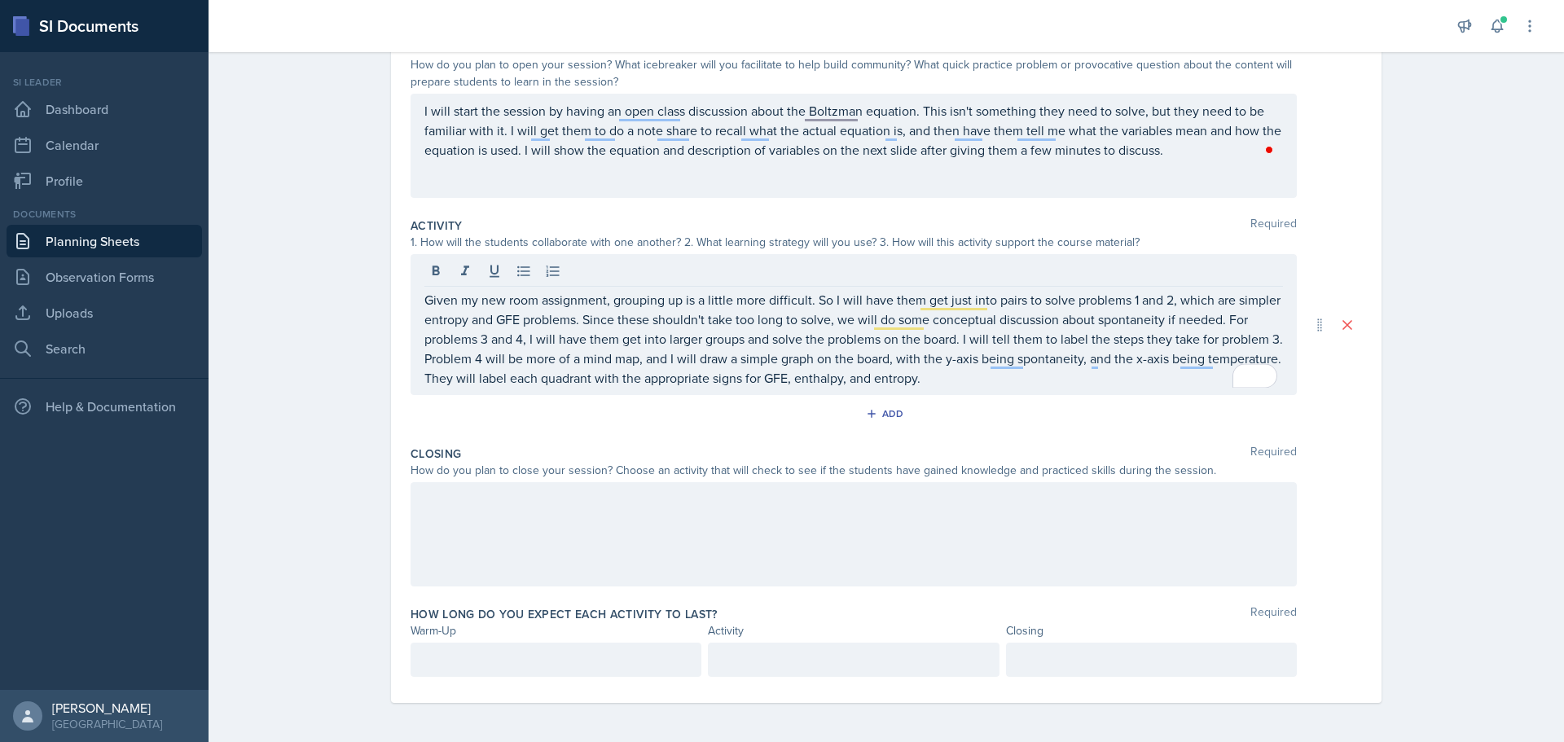
click at [973, 532] on div at bounding box center [854, 534] width 886 height 104
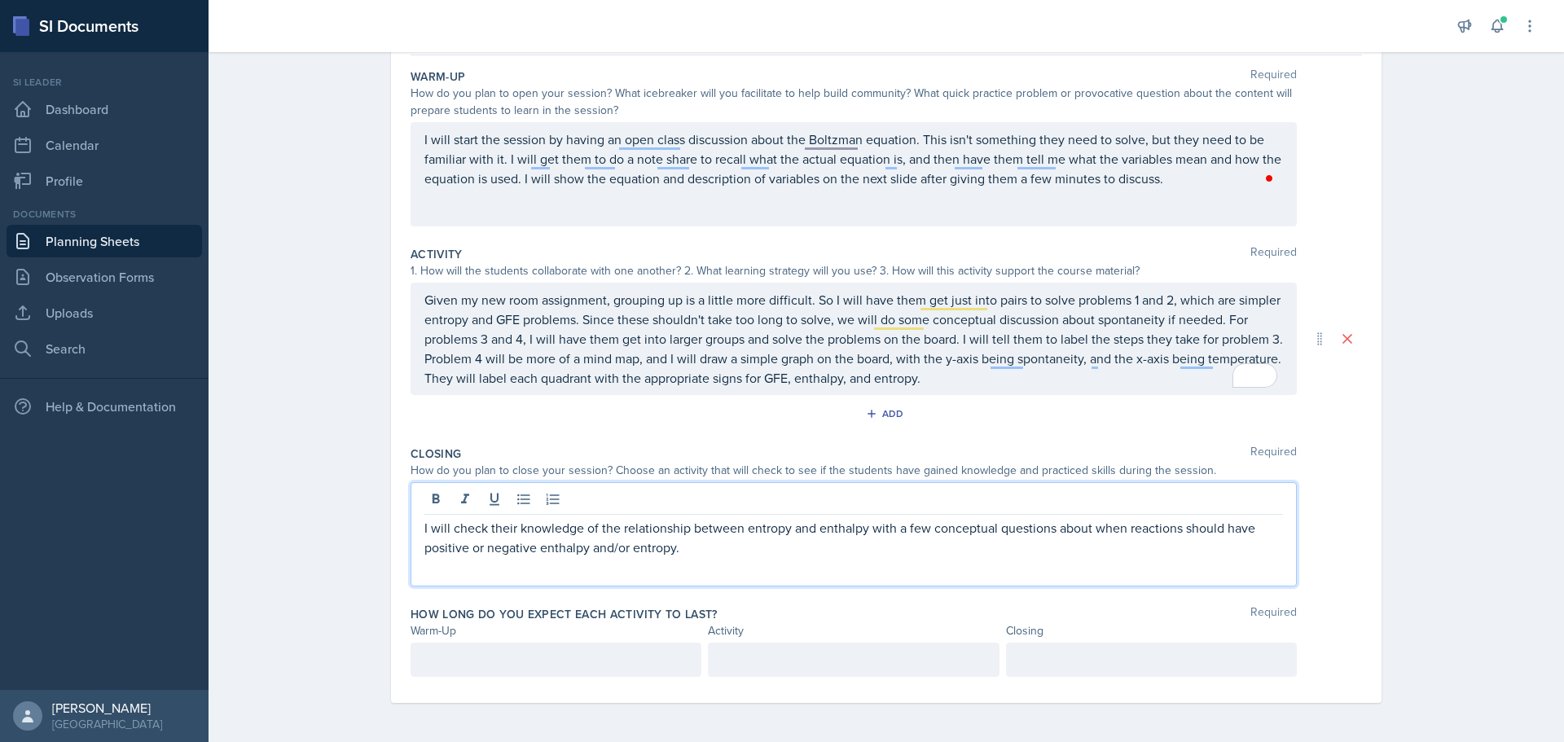
click at [640, 650] on p at bounding box center [555, 660] width 263 height 20
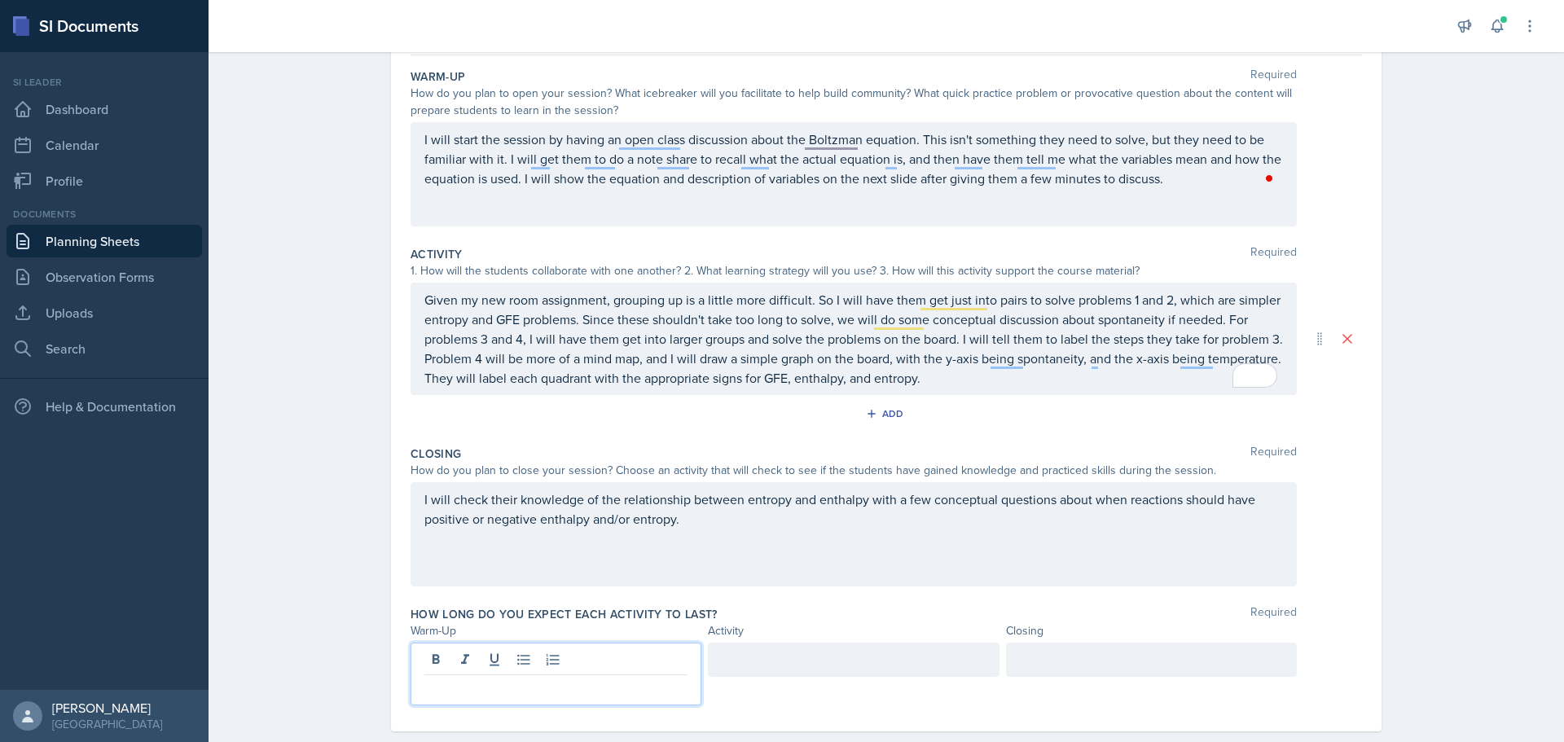
scroll to position [182, 0]
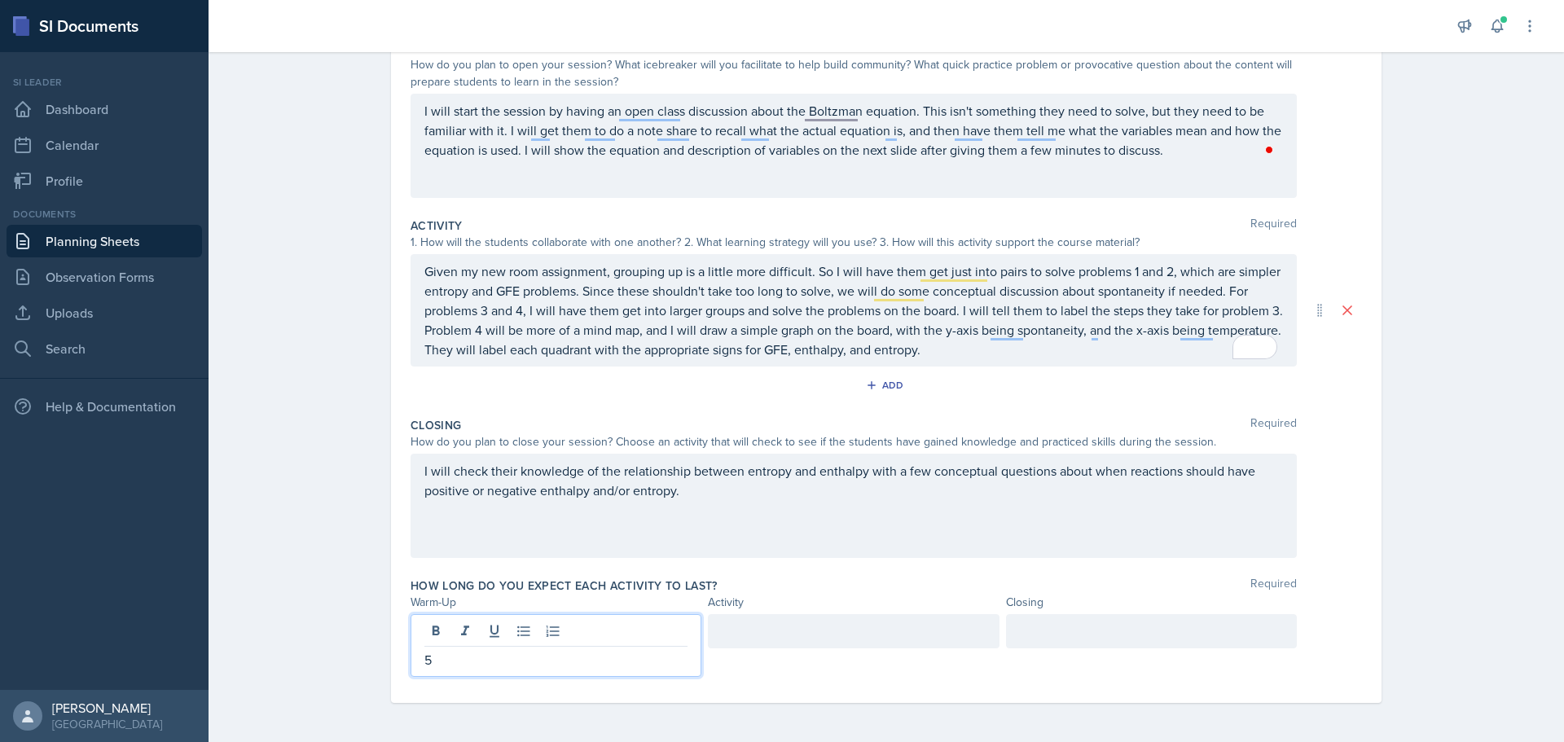
click at [1061, 633] on div at bounding box center [1151, 631] width 291 height 34
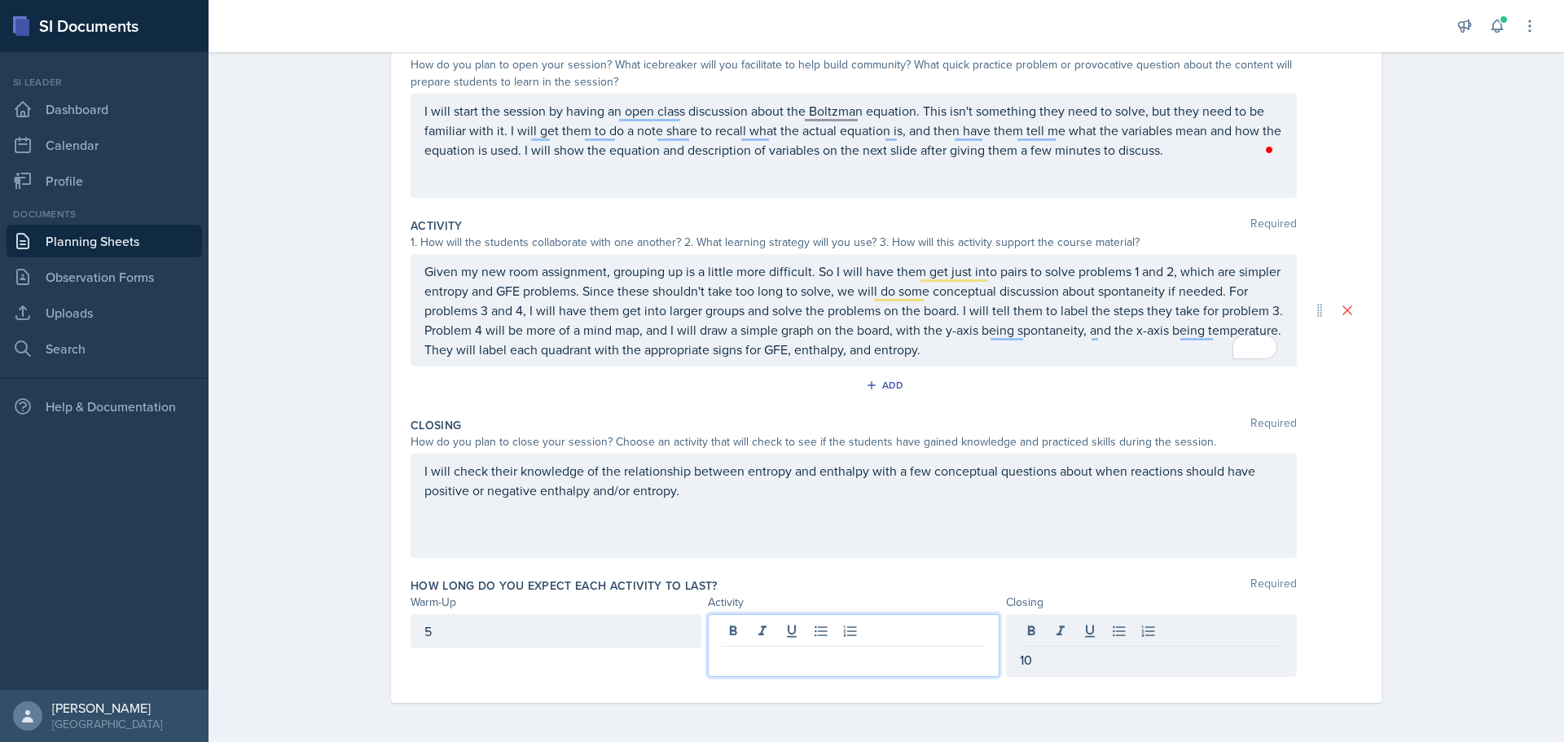
click at [818, 628] on div at bounding box center [853, 645] width 291 height 63
click at [955, 571] on div "How long do you expect each activity to last? Required Warm-Up Activity Closing…" at bounding box center [887, 630] width 952 height 119
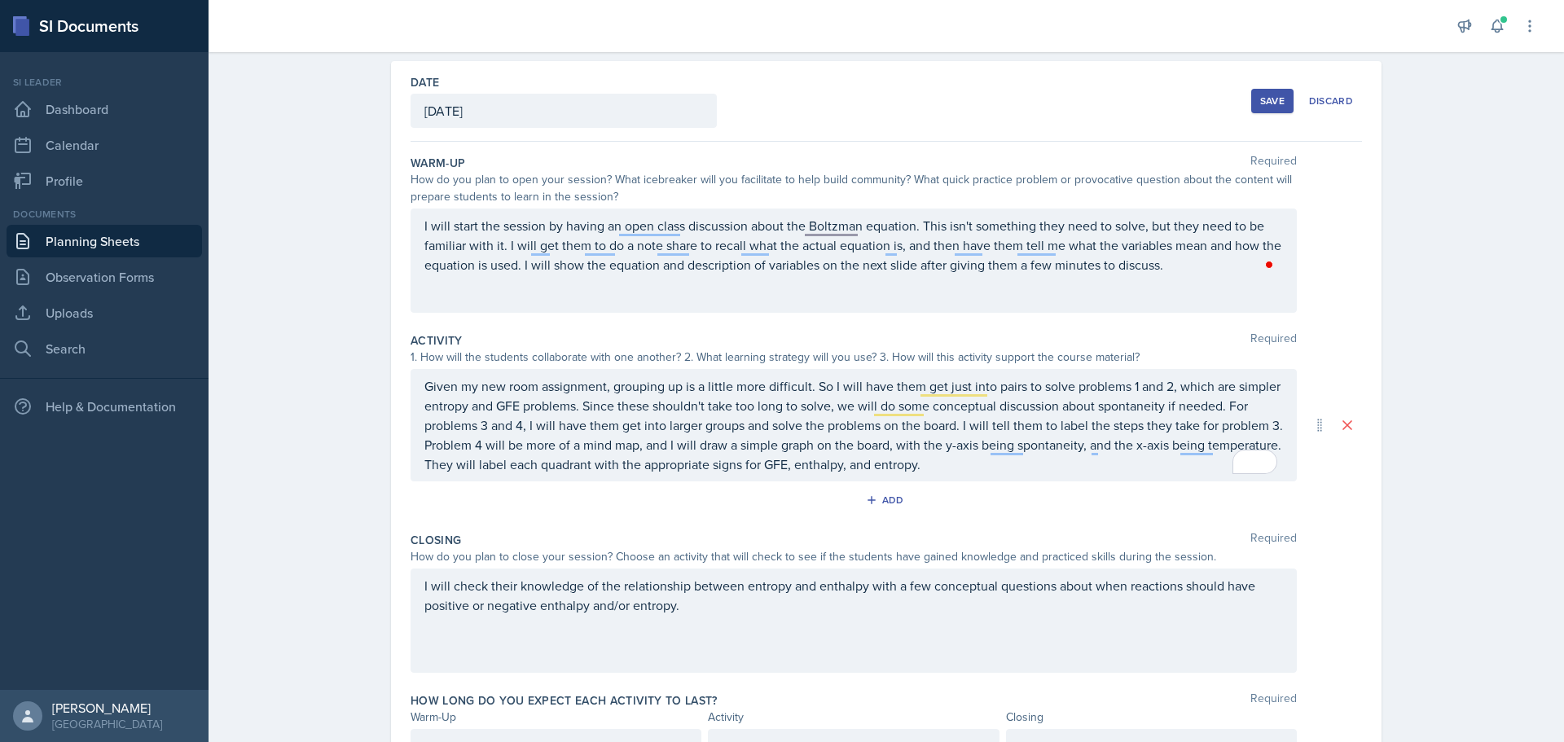
scroll to position [0, 0]
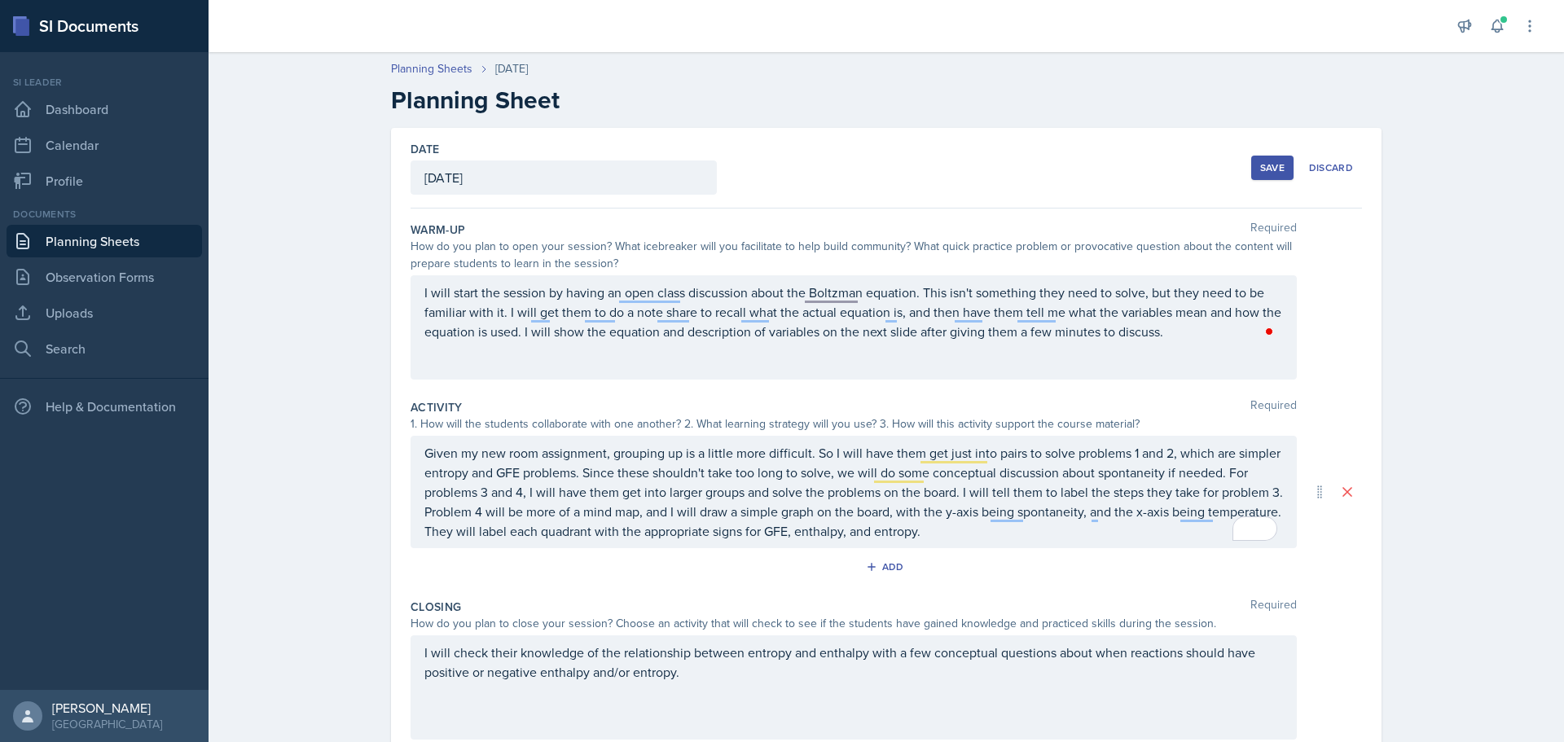
click at [1259, 159] on button "Save" at bounding box center [1272, 168] width 42 height 24
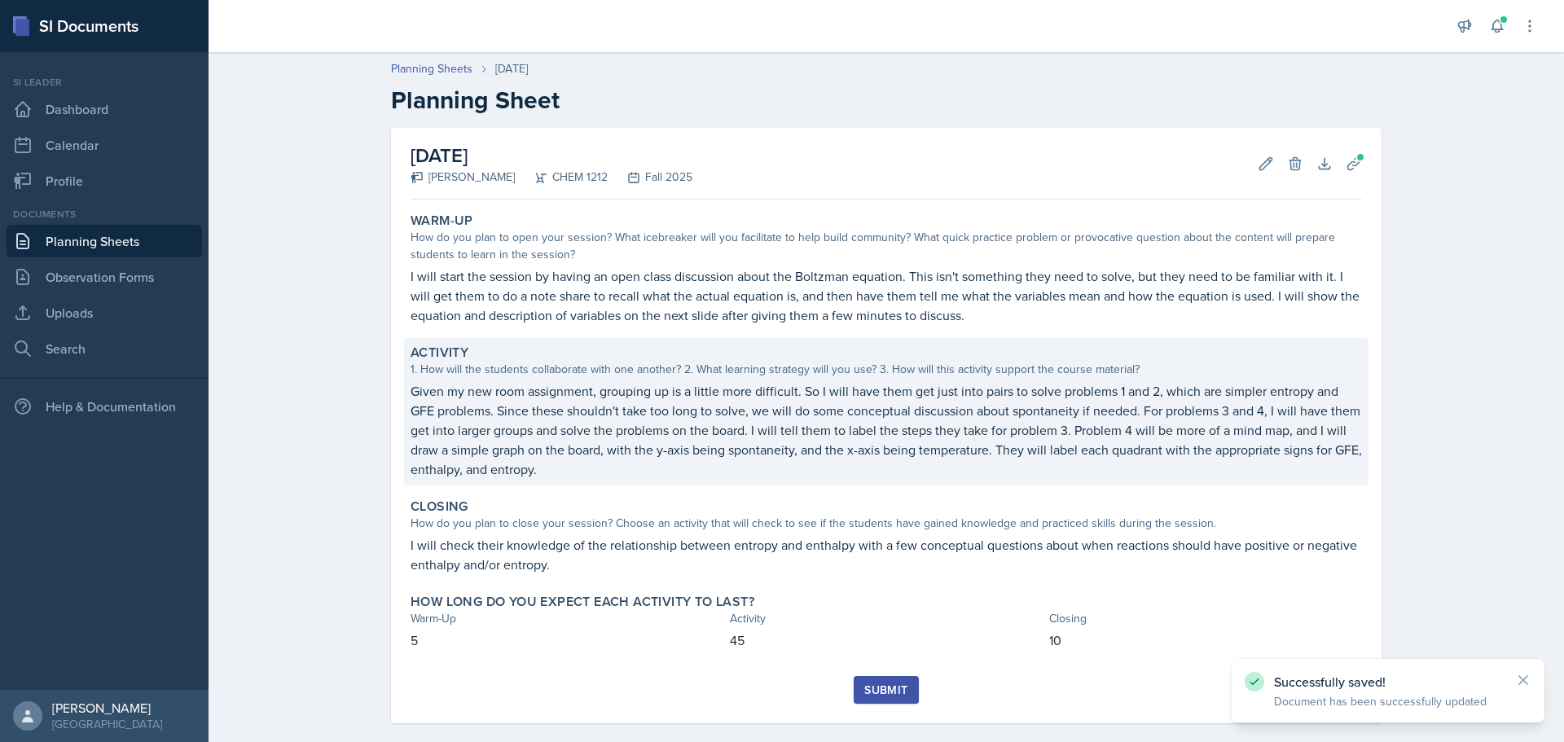
scroll to position [20, 0]
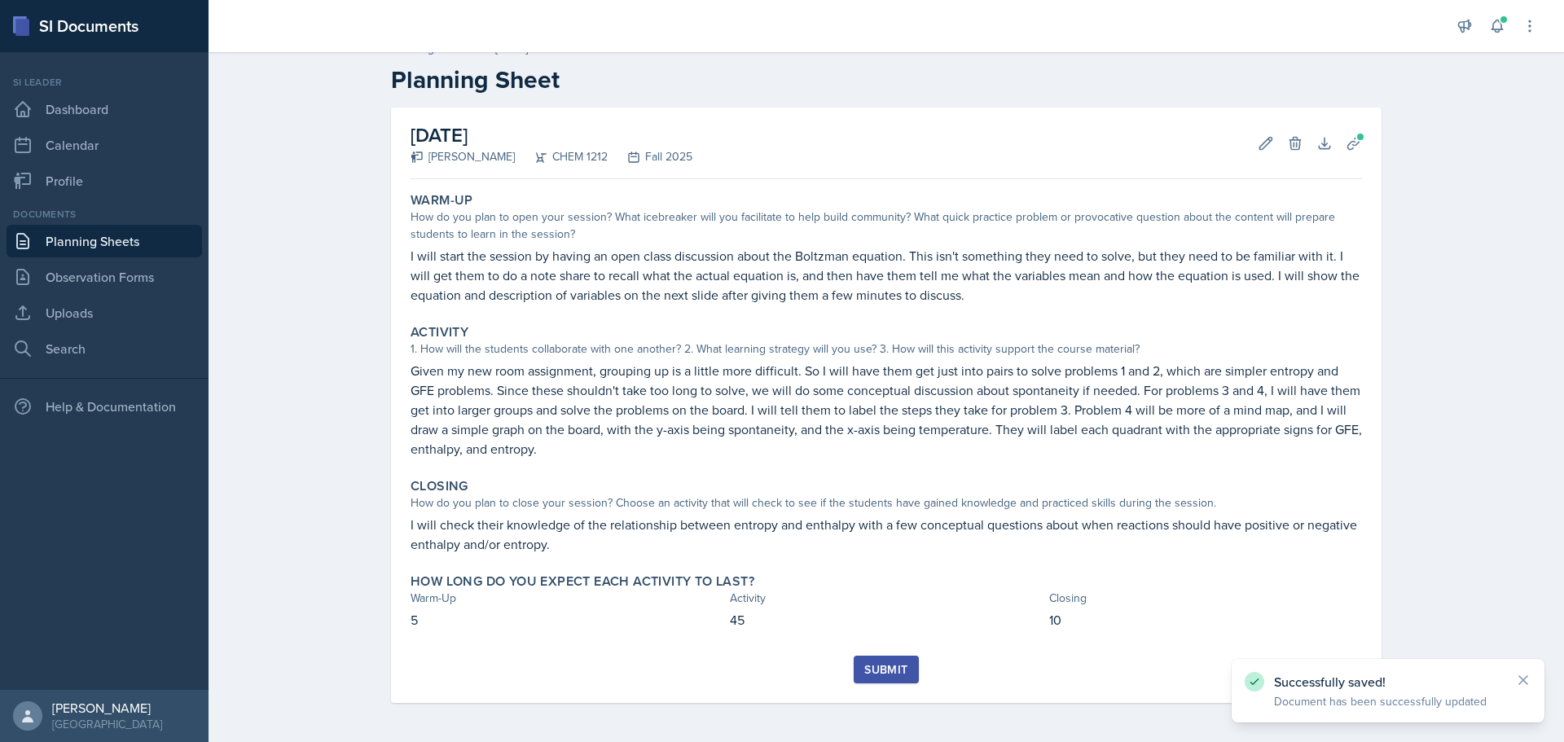
click at [885, 665] on div "Submit" at bounding box center [885, 669] width 43 height 13
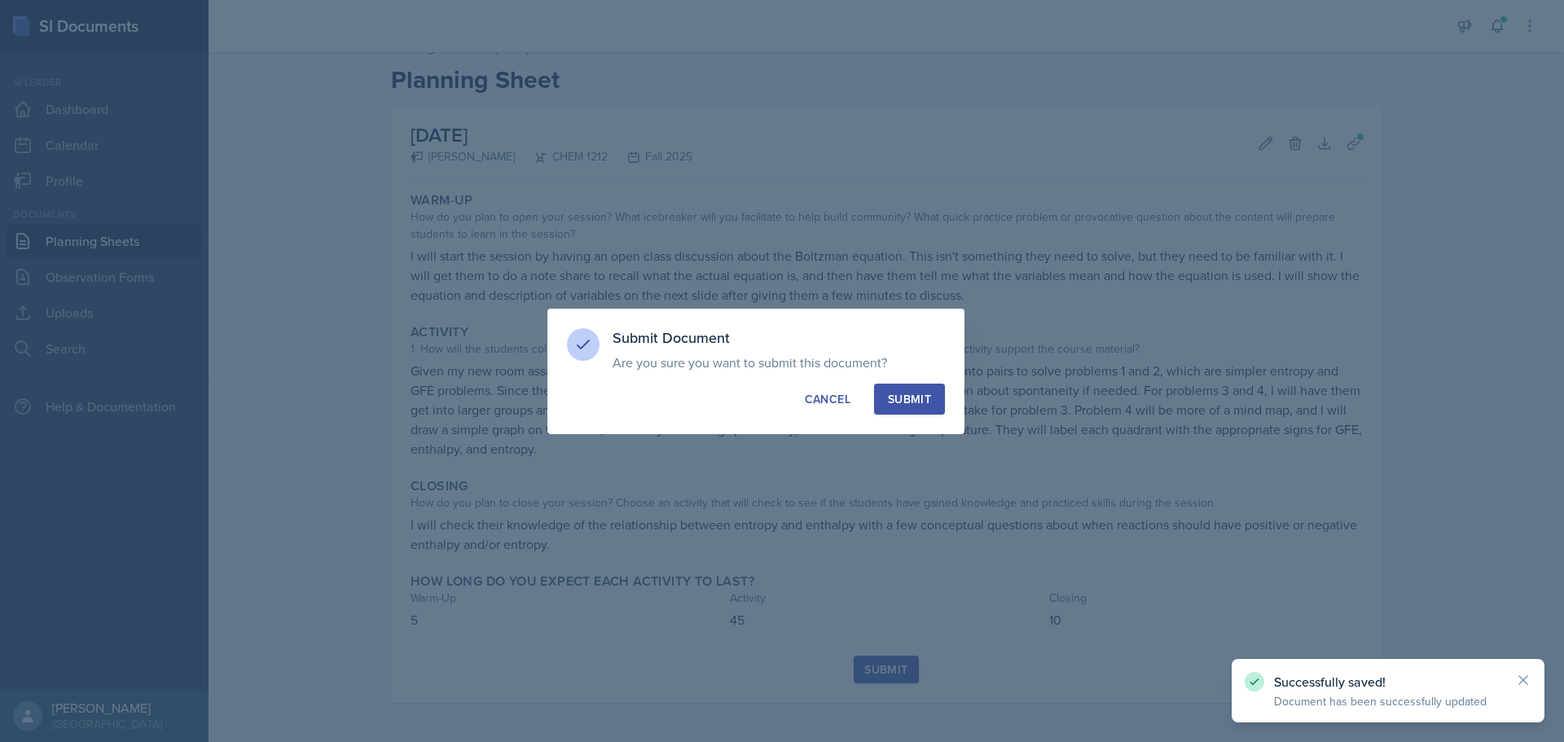
click at [909, 404] on div "Submit" at bounding box center [909, 399] width 43 height 16
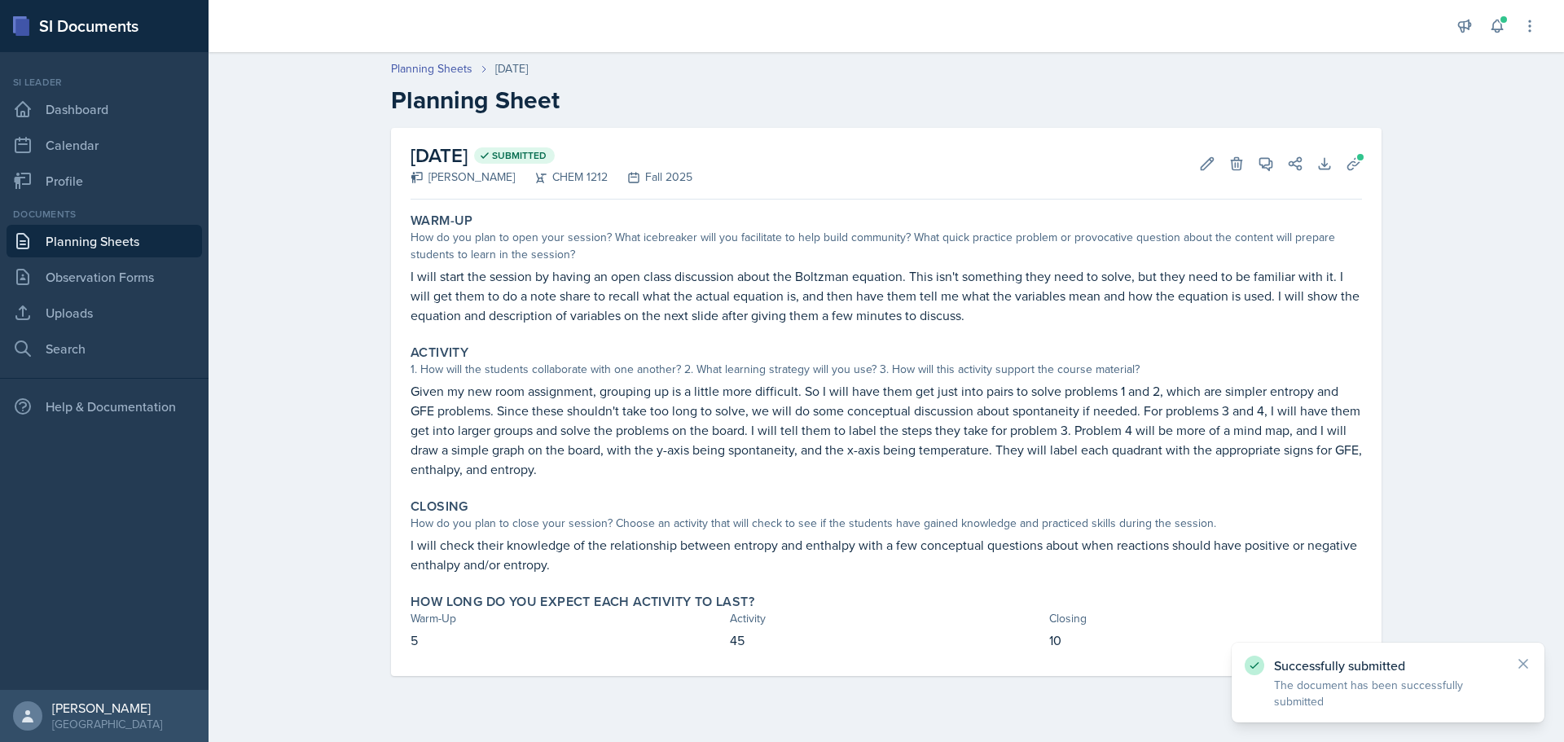
scroll to position [0, 0]
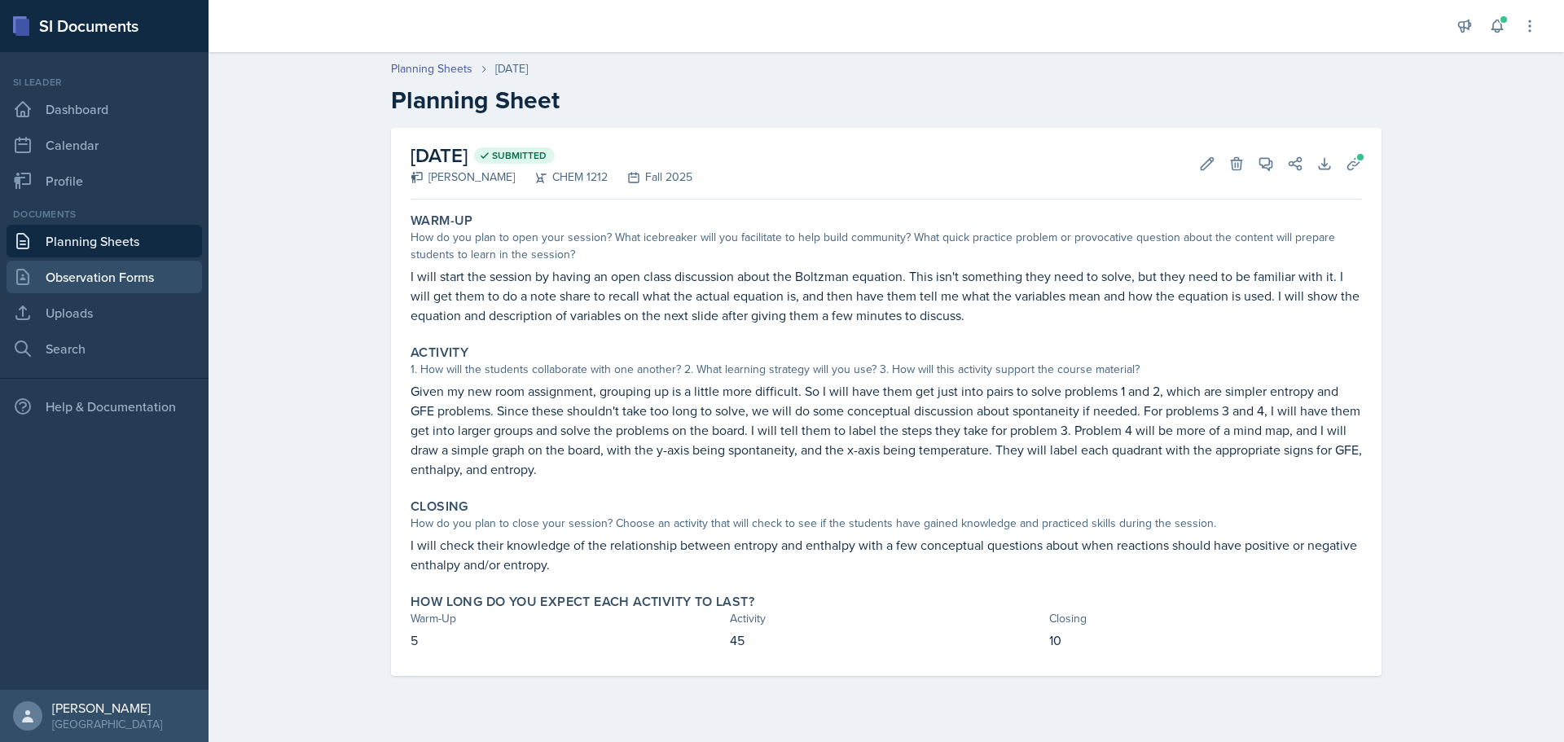
click at [55, 268] on link "Observation Forms" at bounding box center [105, 277] width 196 height 33
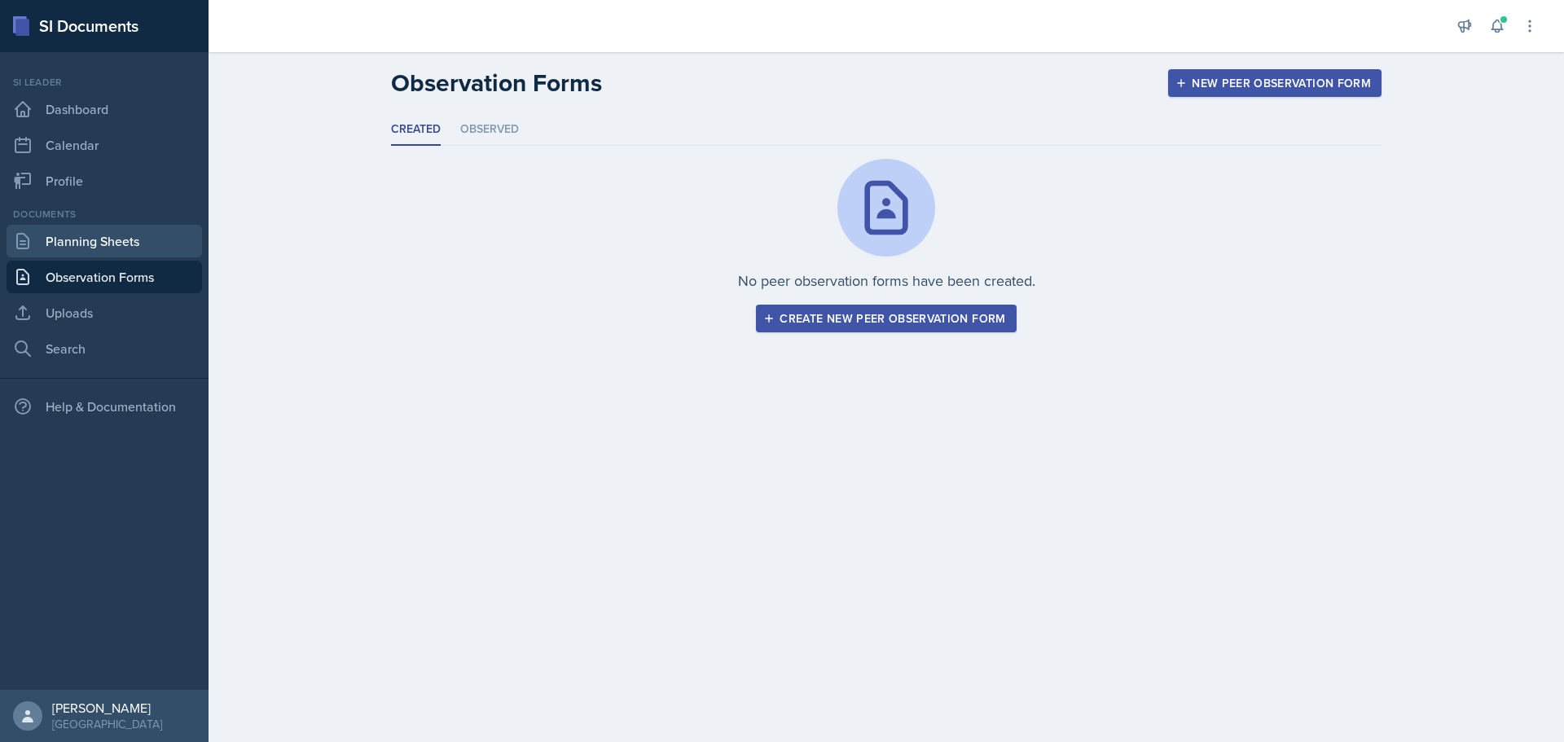
click at [86, 240] on link "Planning Sheets" at bounding box center [105, 241] width 196 height 33
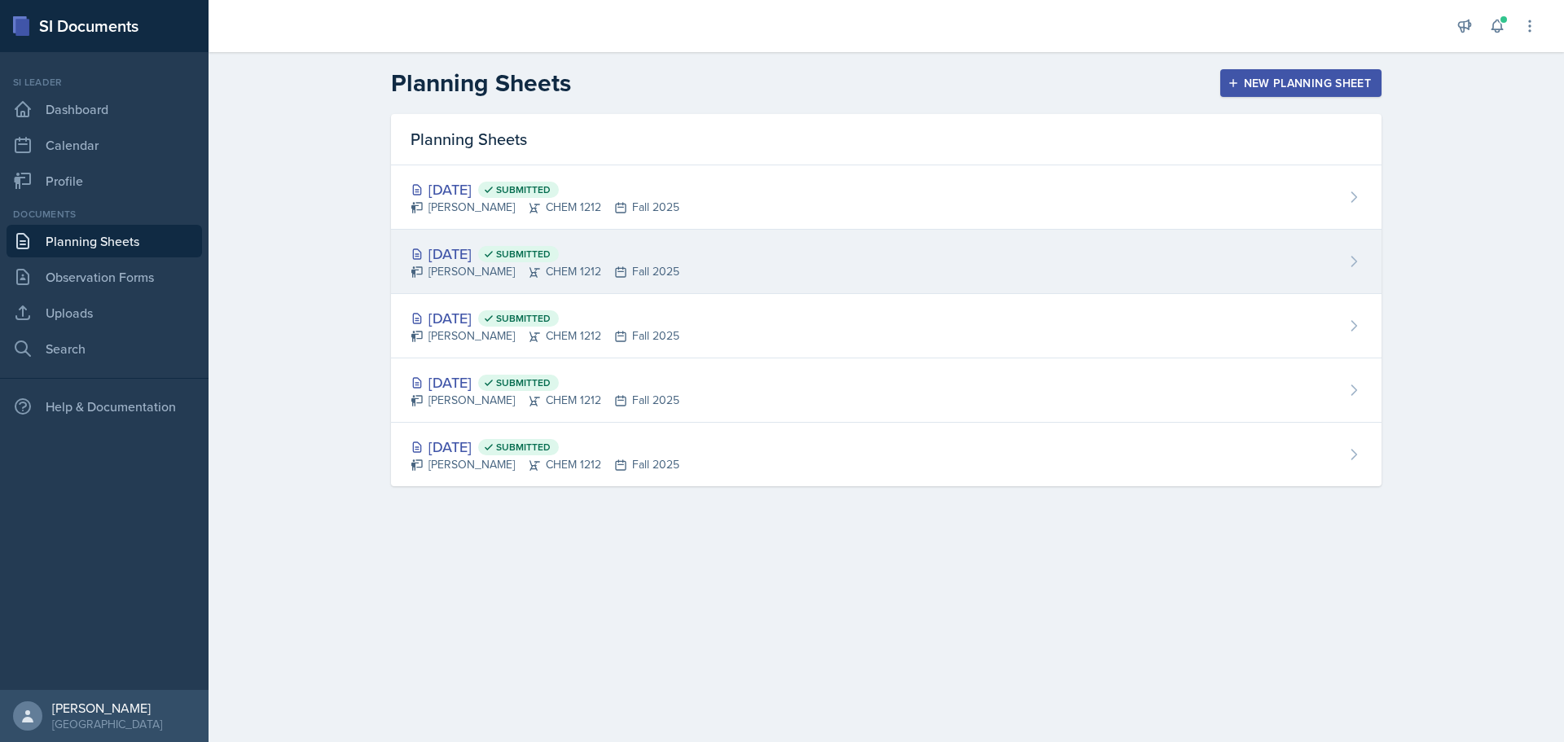
click at [725, 256] on div "Sep 3rd, 2025 Submitted Rachel Cochran CHEM 1212 Fall 2025" at bounding box center [886, 262] width 991 height 64
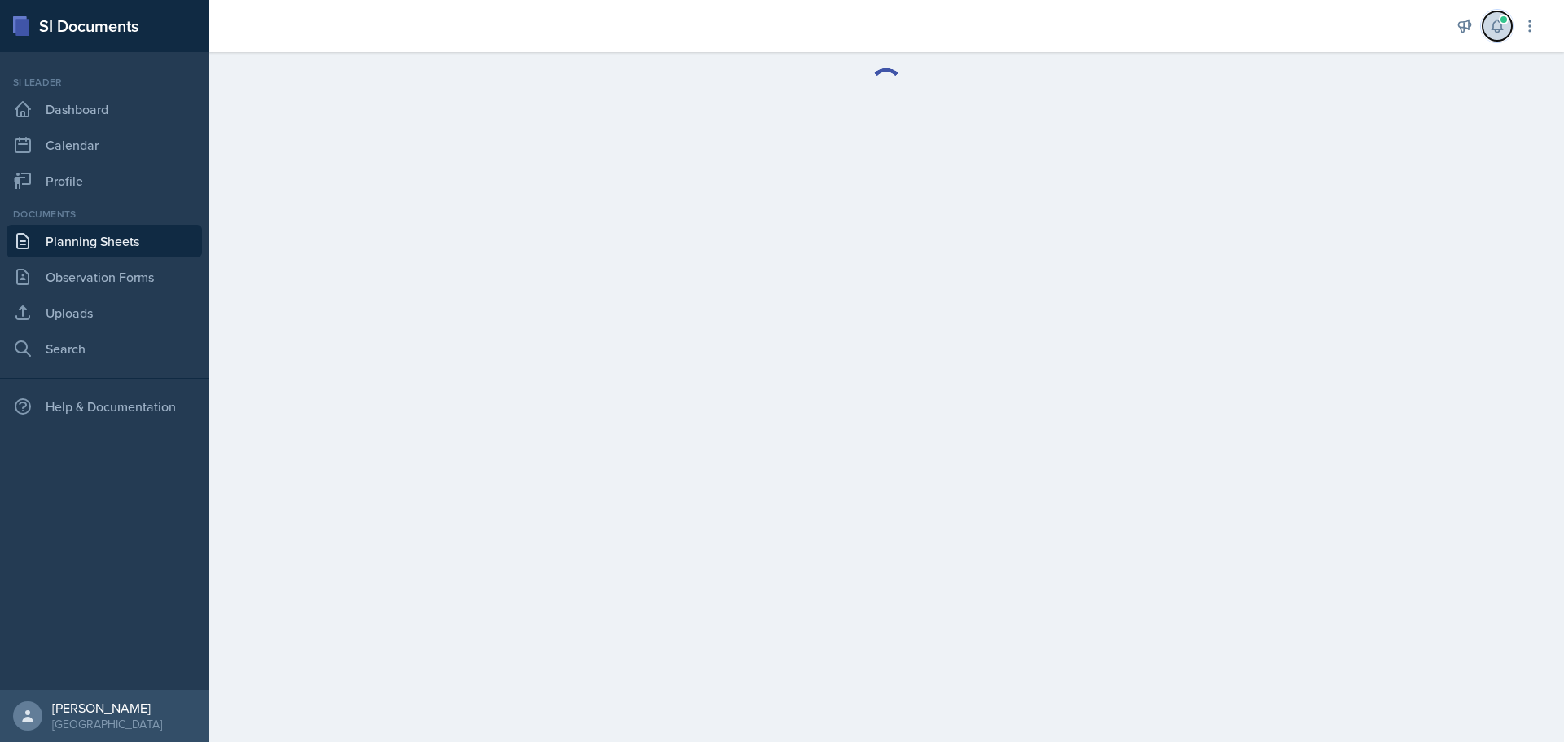
click at [1496, 30] on icon at bounding box center [1497, 26] width 11 height 12
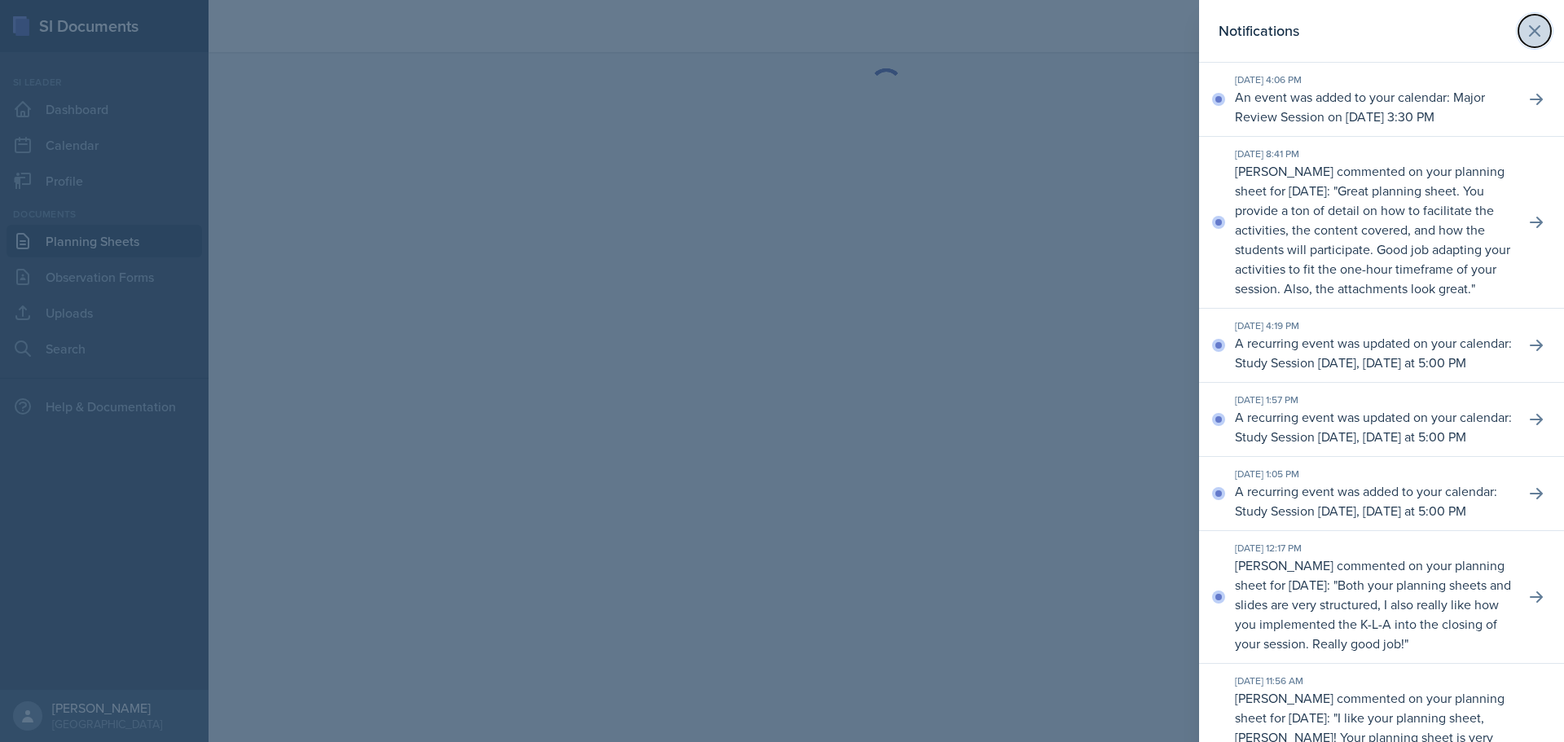
click at [1529, 28] on icon at bounding box center [1535, 31] width 20 height 20
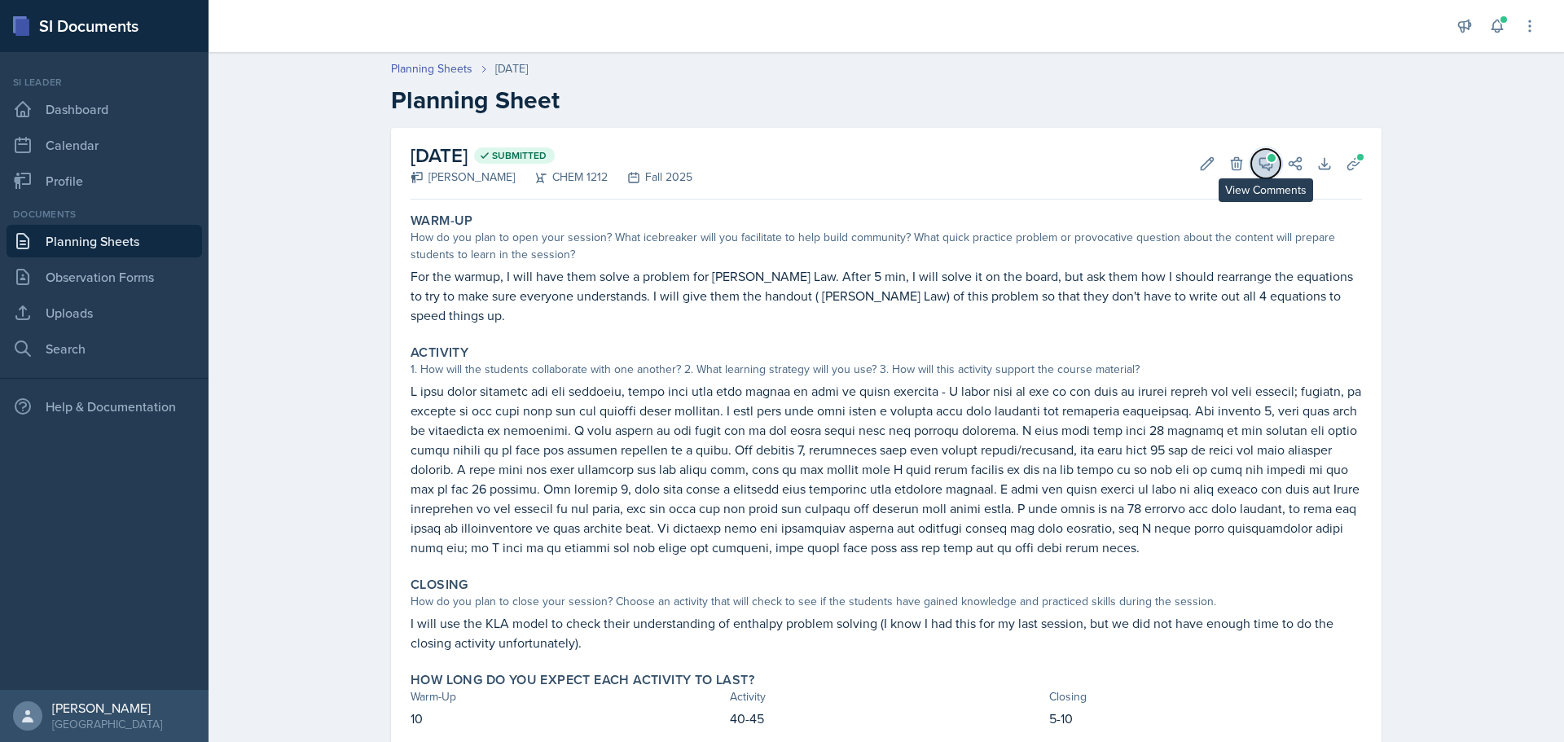
click at [1251, 161] on button "View Comments" at bounding box center [1265, 163] width 29 height 29
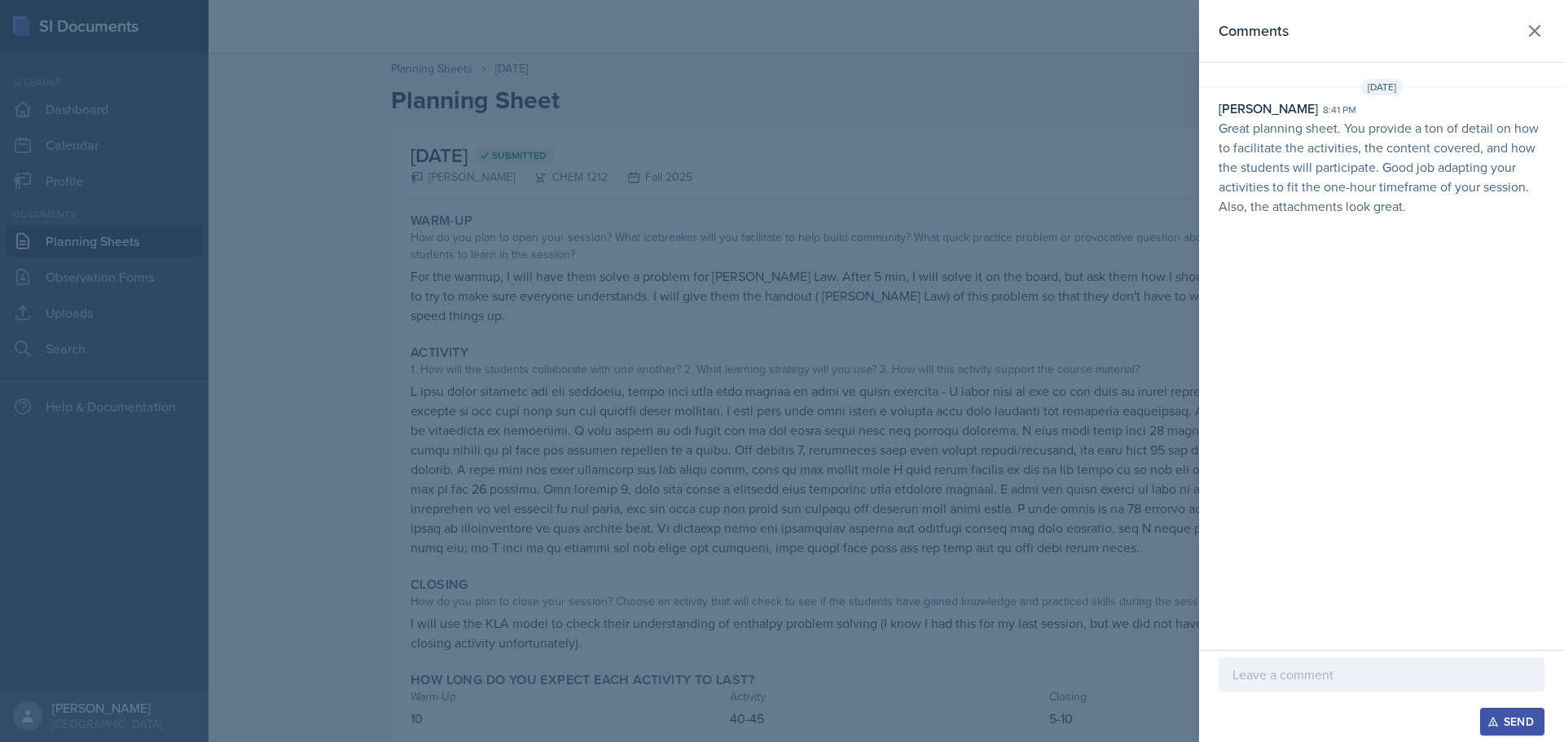
click at [1278, 680] on p at bounding box center [1382, 675] width 298 height 20
click at [1494, 719] on icon "button" at bounding box center [1493, 721] width 11 height 11
click at [1049, 324] on div at bounding box center [782, 371] width 1564 height 742
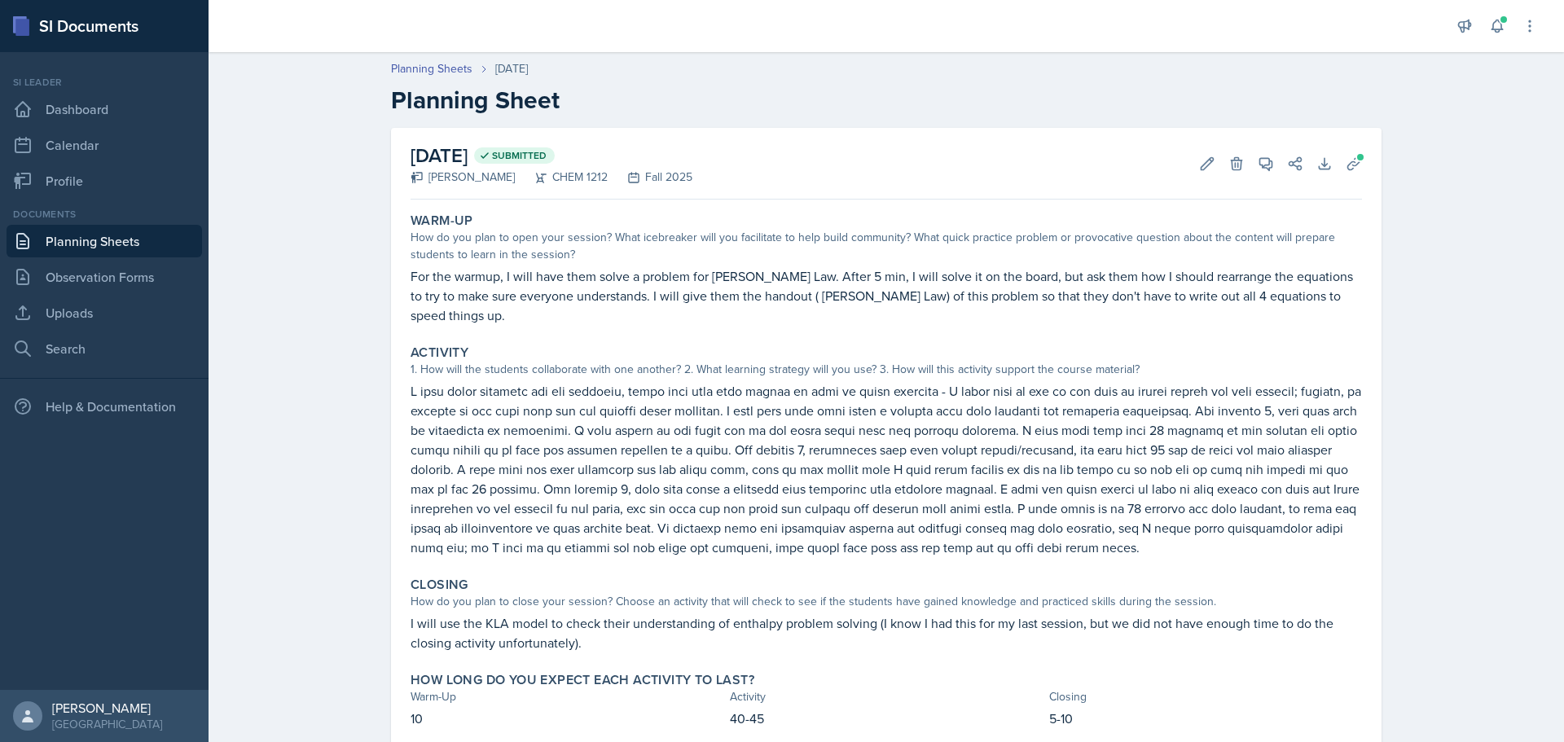
click at [103, 240] on link "Planning Sheets" at bounding box center [105, 241] width 196 height 33
